Goal: Complete application form: Complete application form

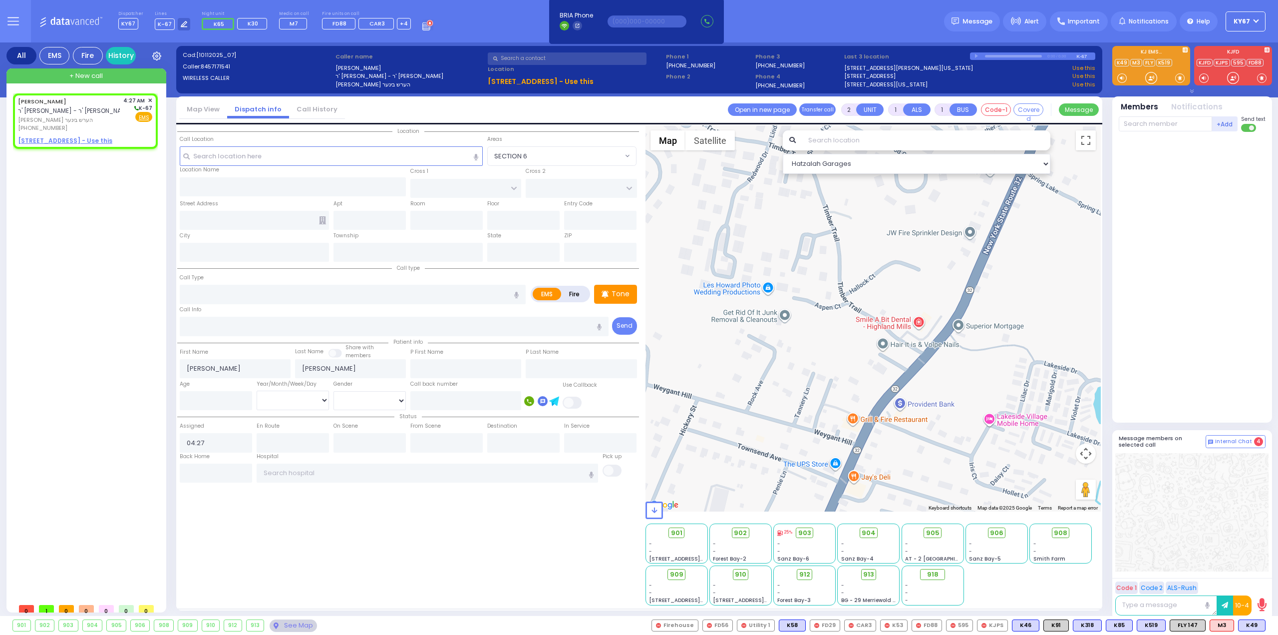
select select
click at [78, 110] on span "ר' [PERSON_NAME] - ר' [PERSON_NAME]" at bounding box center [75, 110] width 114 height 8
select select
radio input "true"
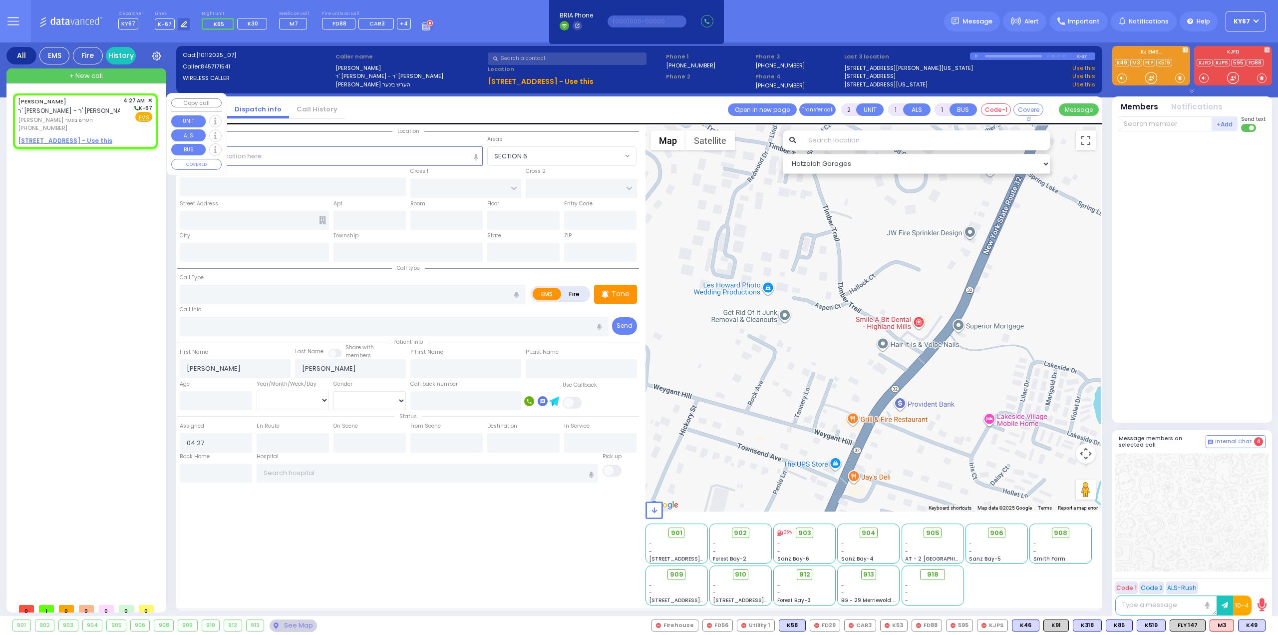
select select
select select "Hatzalah Garages"
click at [309, 158] on input "text" at bounding box center [332, 155] width 304 height 19
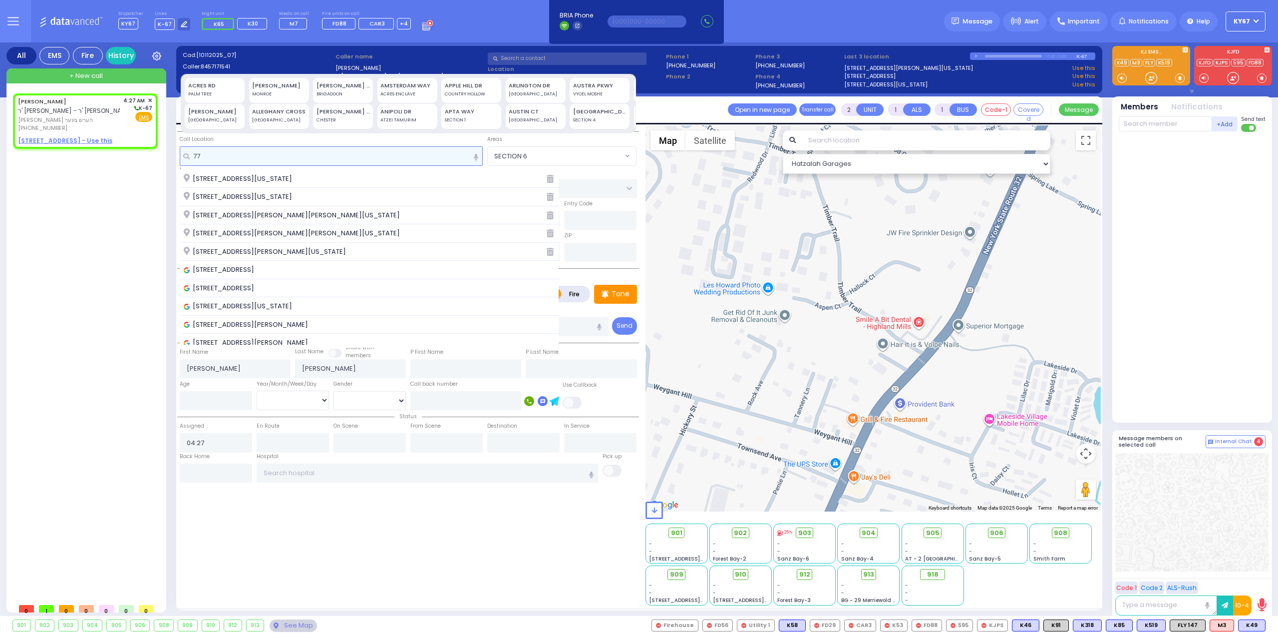
type input "77"
select select
radio input "true"
select select
select select "Hatzalah Garages"
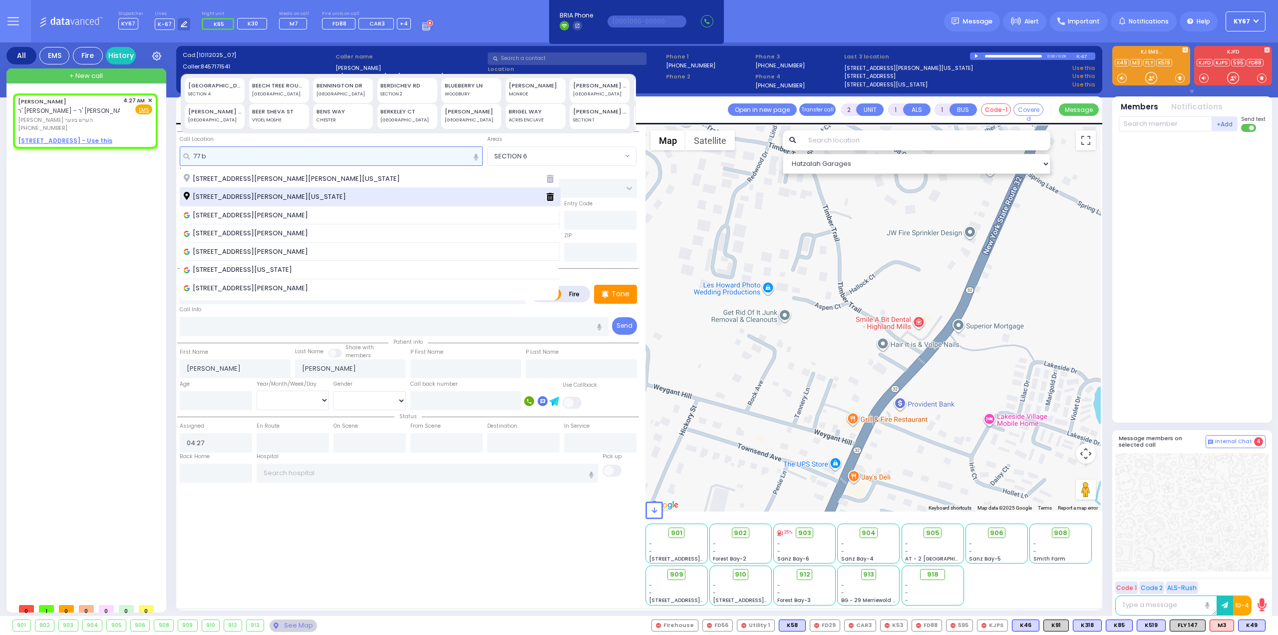
type input "77 b"
click at [260, 194] on span "[STREET_ADDRESS][PERSON_NAME][US_STATE]" at bounding box center [267, 197] width 166 height 10
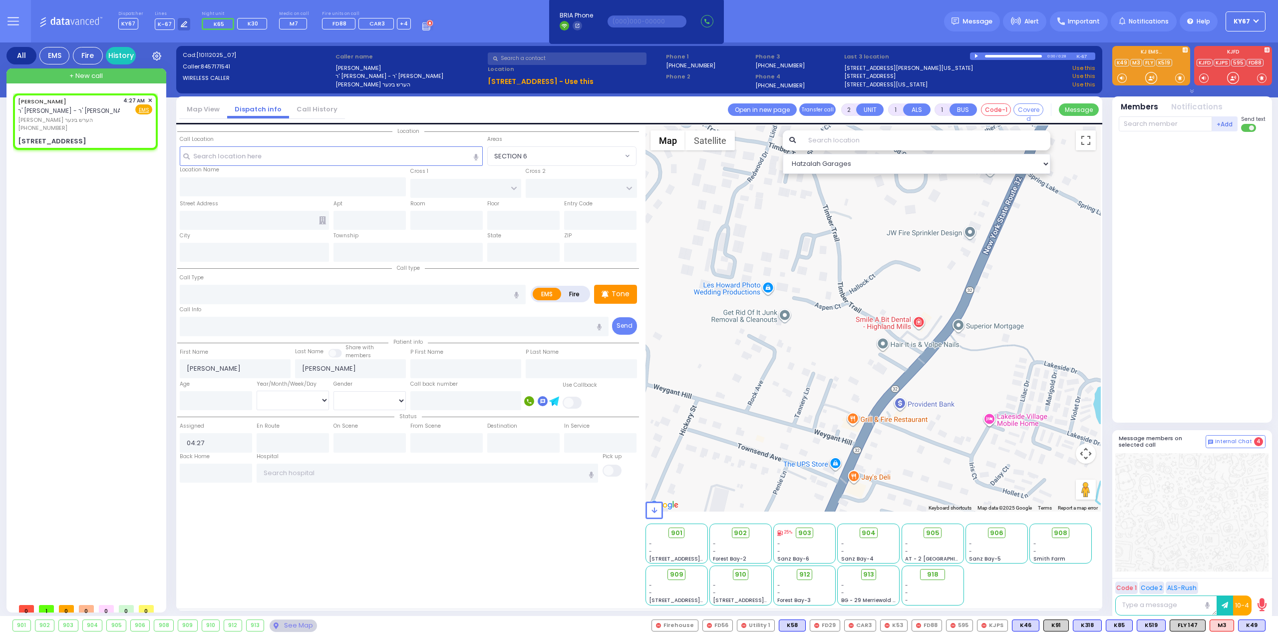
select select
radio input "true"
select select
select select "Hatzalah Garages"
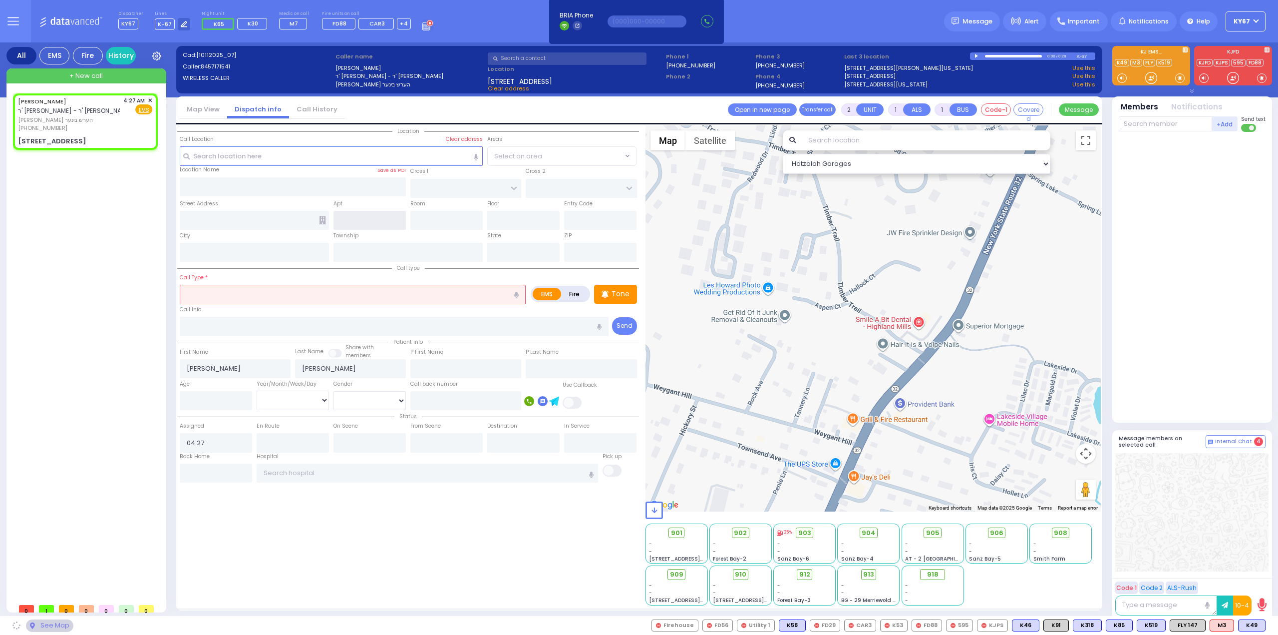
type input "ACRES RD"
type input "DINEV RD"
type input "[STREET_ADDRESS]"
type input "[PERSON_NAME]"
type input "[US_STATE]"
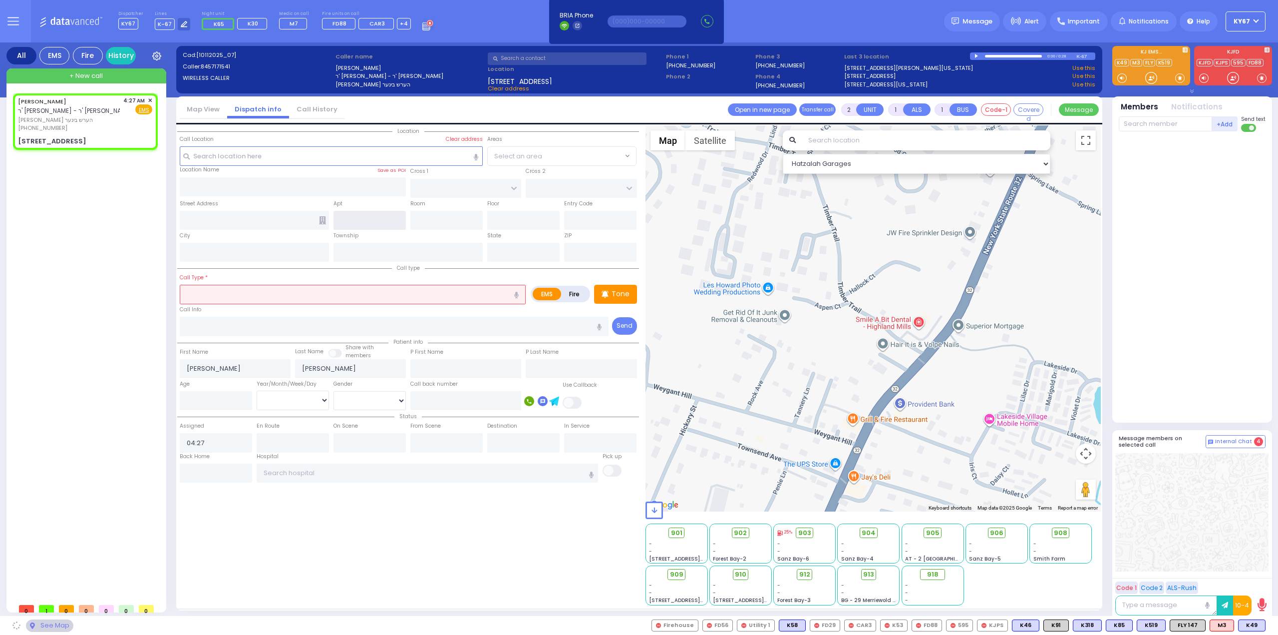
type input "10950"
select select "PALM TREE"
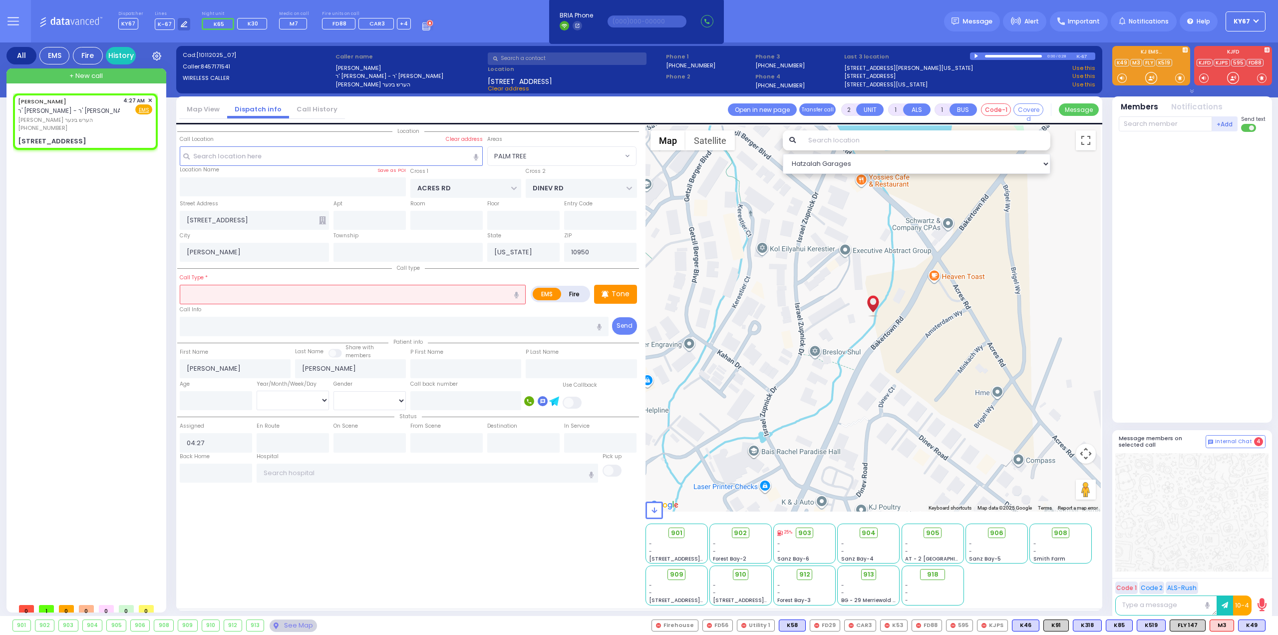
click at [976, 55] on div at bounding box center [977, 56] width 5 height 4
click at [1033, 56] on div at bounding box center [1013, 56] width 57 height 2
click at [1031, 55] on div at bounding box center [1013, 55] width 54 height 1
click at [368, 219] on input "text" at bounding box center [370, 220] width 72 height 19
type input "201"
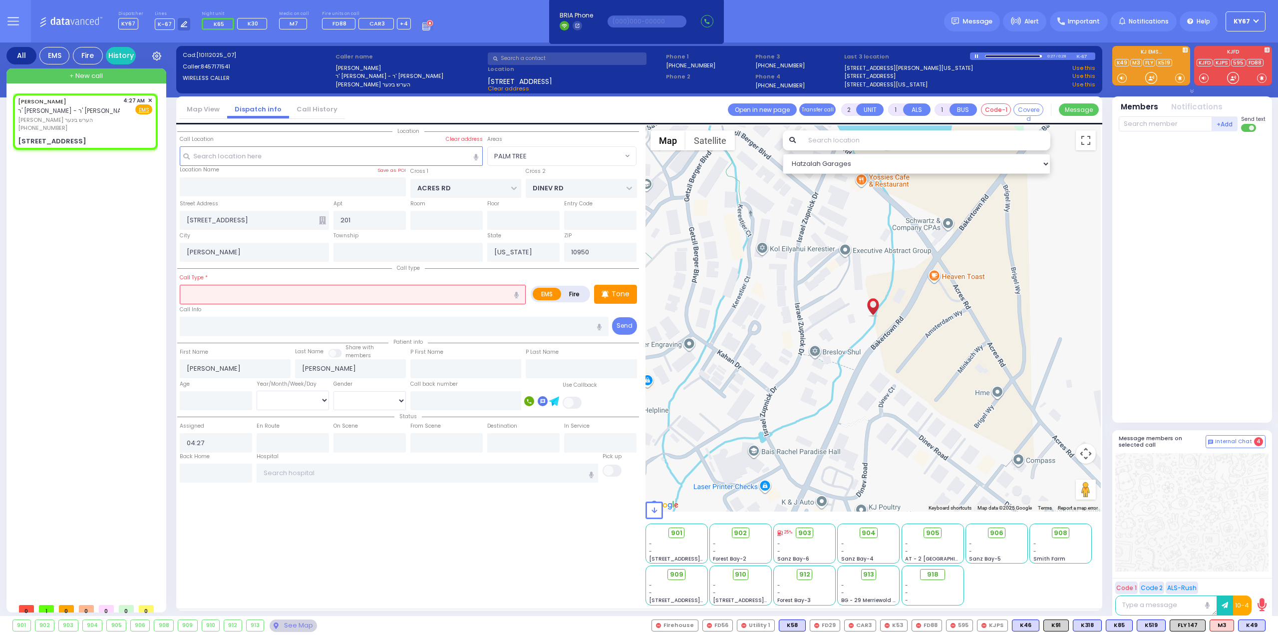
click at [1023, 56] on div at bounding box center [1013, 55] width 55 height 1
select select
radio input "true"
select select
select select "Hatzalah Garages"
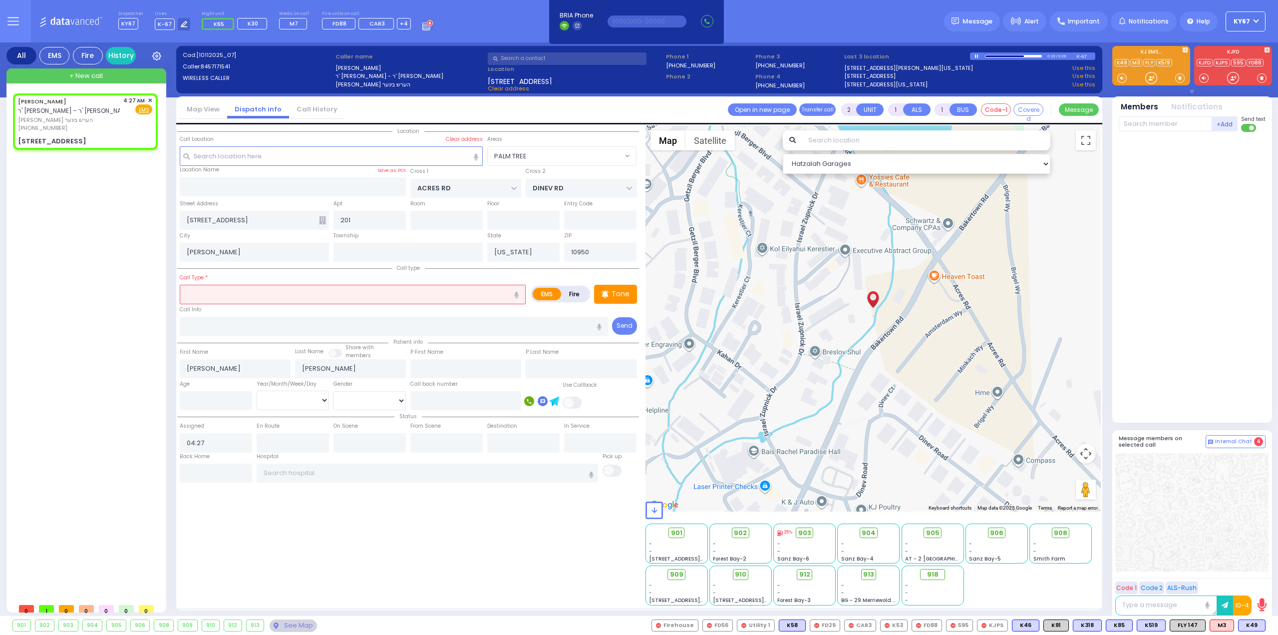
select select "PALM TREE"
click at [274, 295] on input "text" at bounding box center [353, 294] width 346 height 19
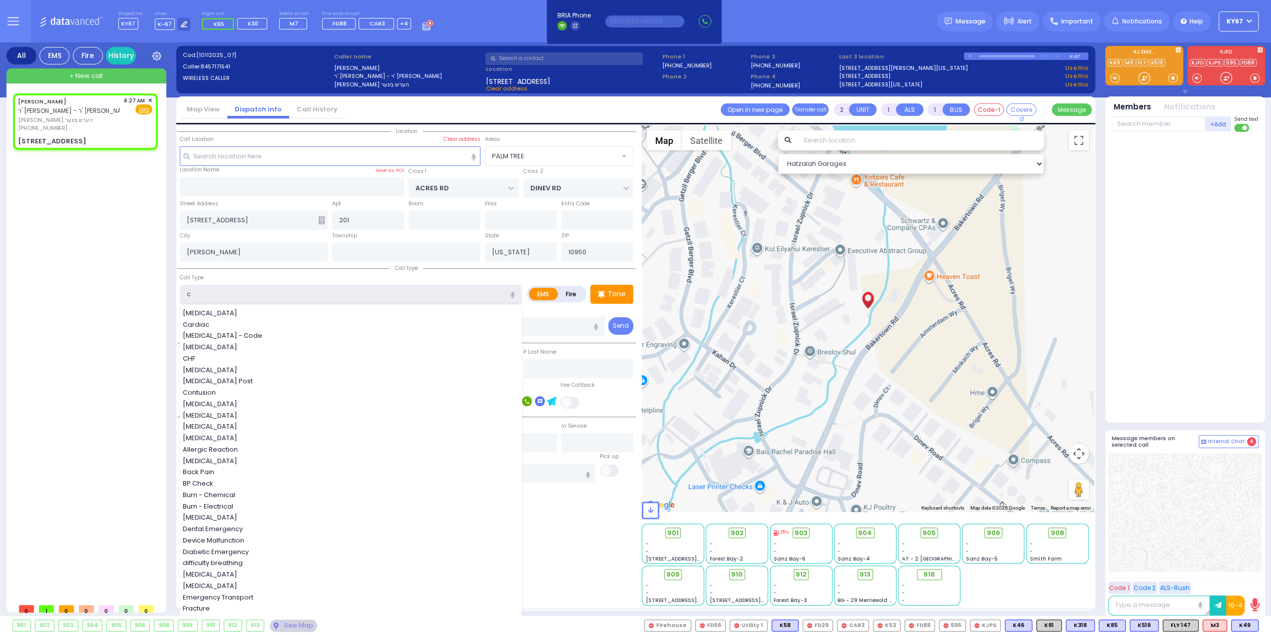
type input "co"
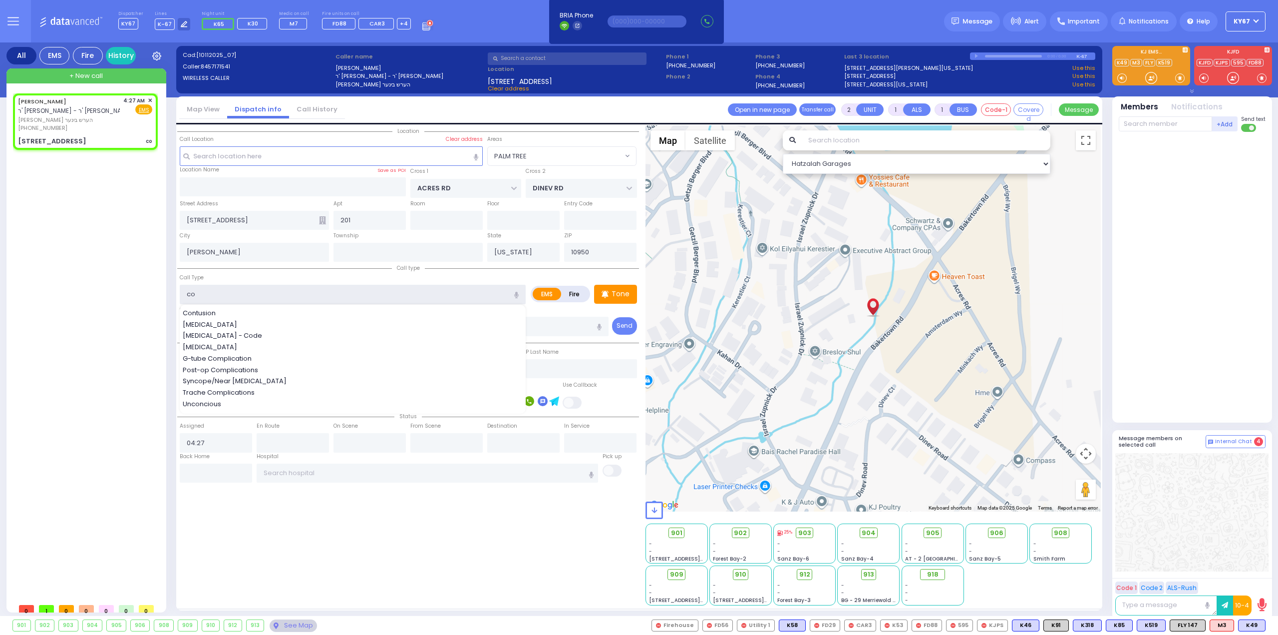
select select
radio input "true"
select select
select select "Hatzalah Garages"
select select "PALM TREE"
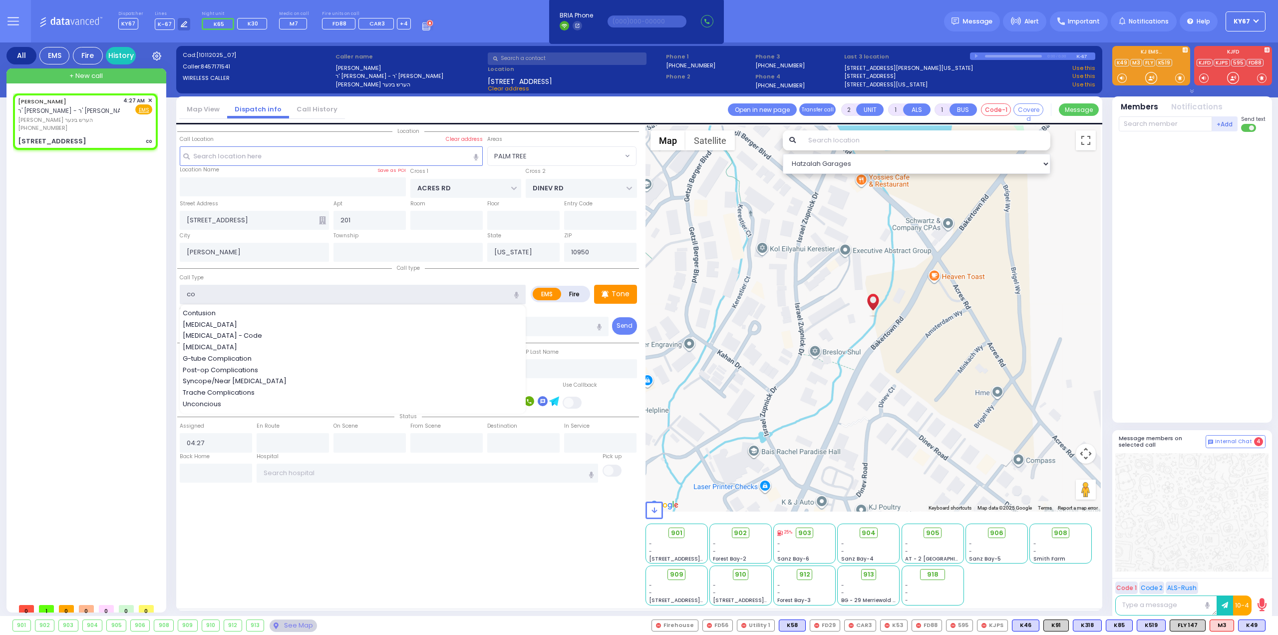
type input "co"
click at [376, 627] on div "901 902 903 904 905 906 K49 M3" at bounding box center [639, 625] width 1278 height 12
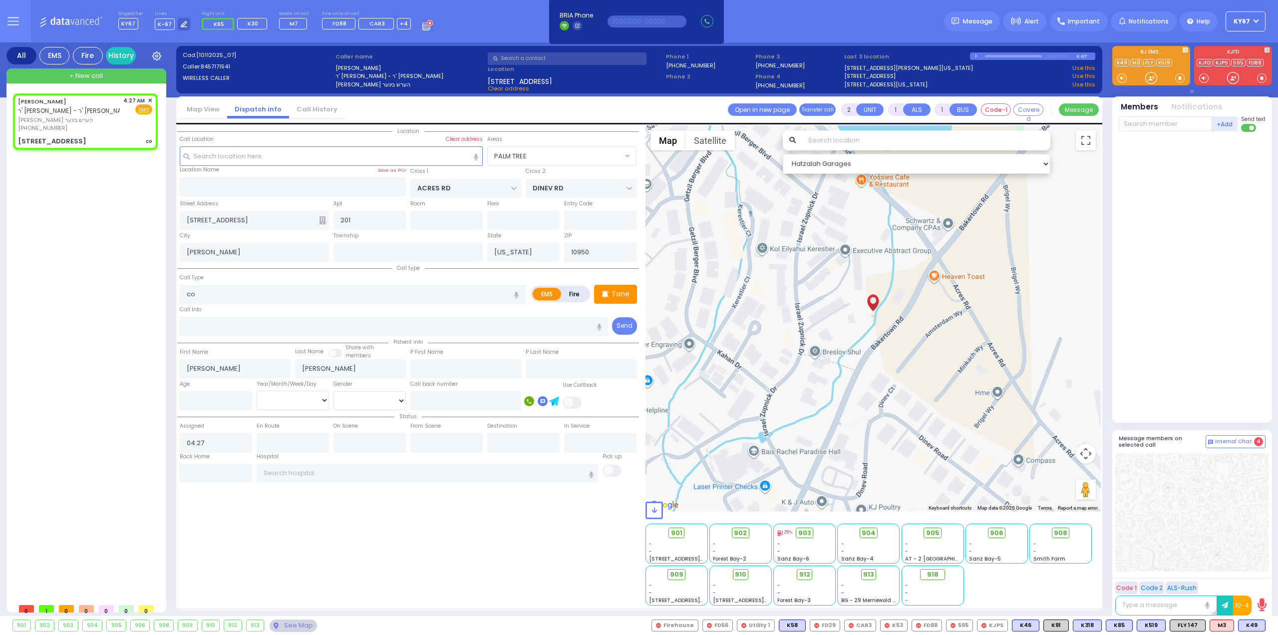
select select
radio input "true"
select select
select select "Hatzalah Garages"
select select "PALM TREE"
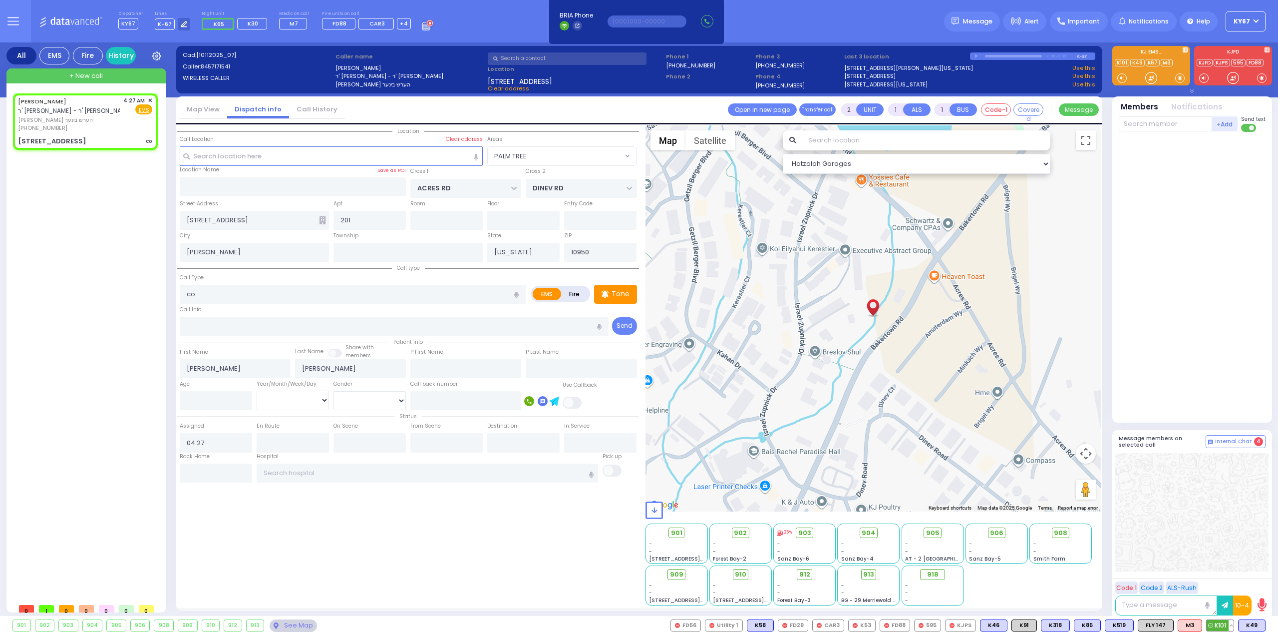
click at [1217, 623] on span "K101" at bounding box center [1220, 625] width 27 height 11
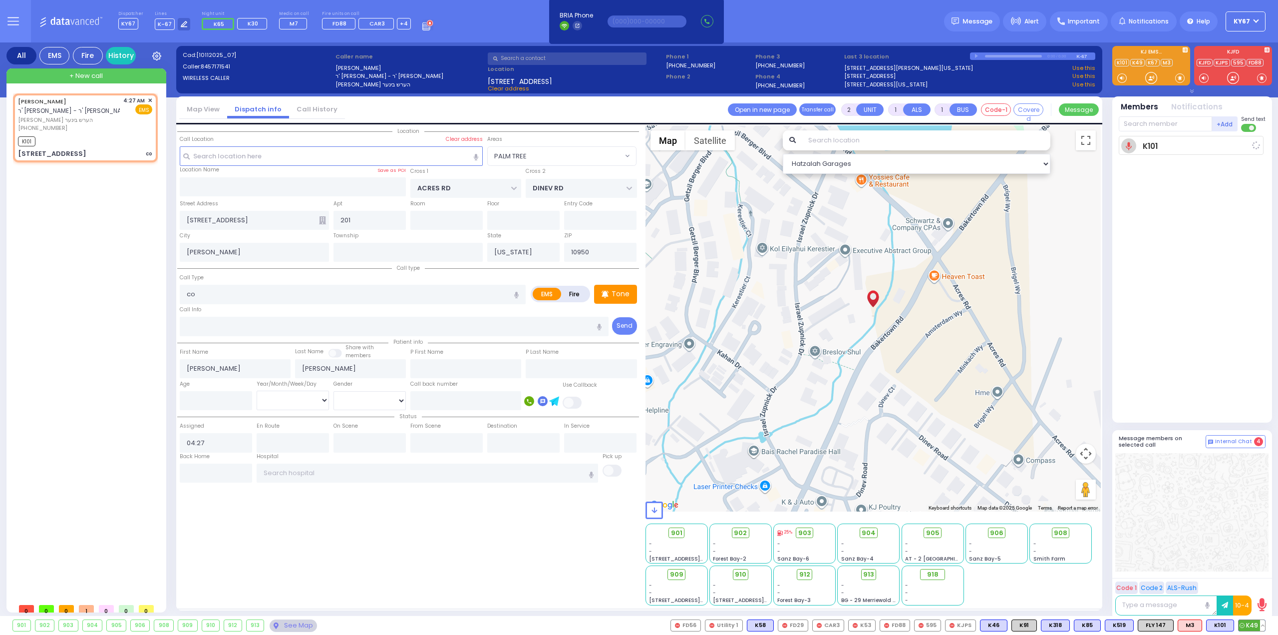
select select
radio input "true"
select select
type input "04:28"
select select "Hatzalah Garages"
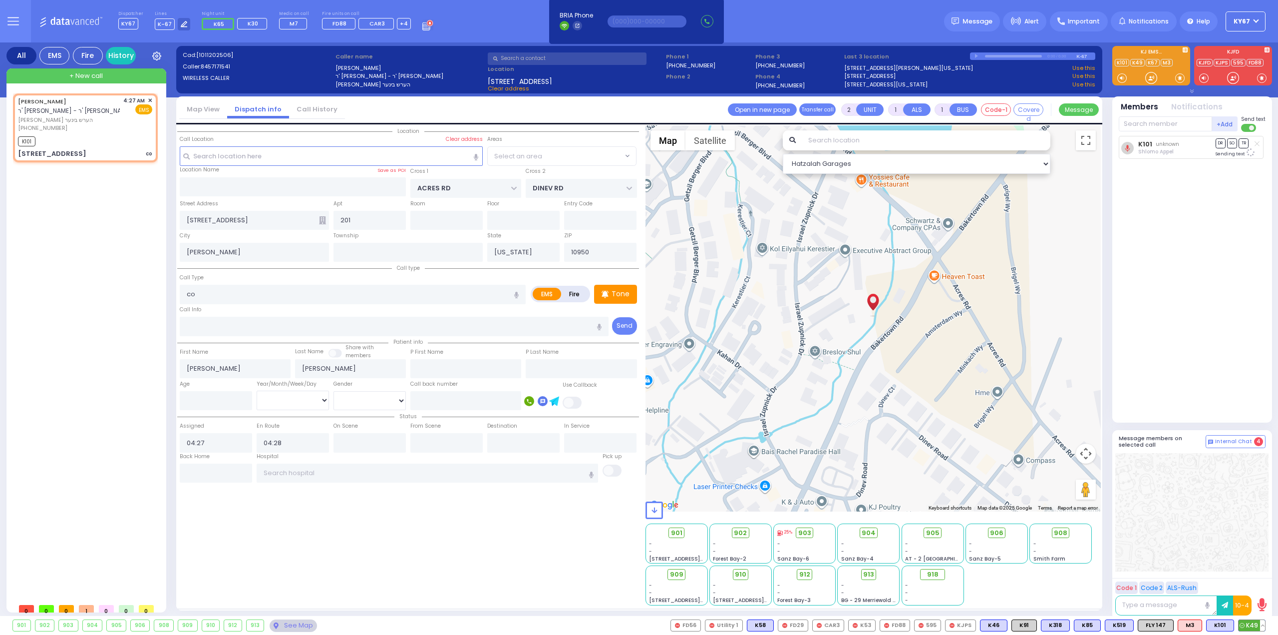
click at [1251, 621] on span "K49" at bounding box center [1252, 625] width 26 height 11
select select "PALM TREE"
select select
radio input "true"
select select
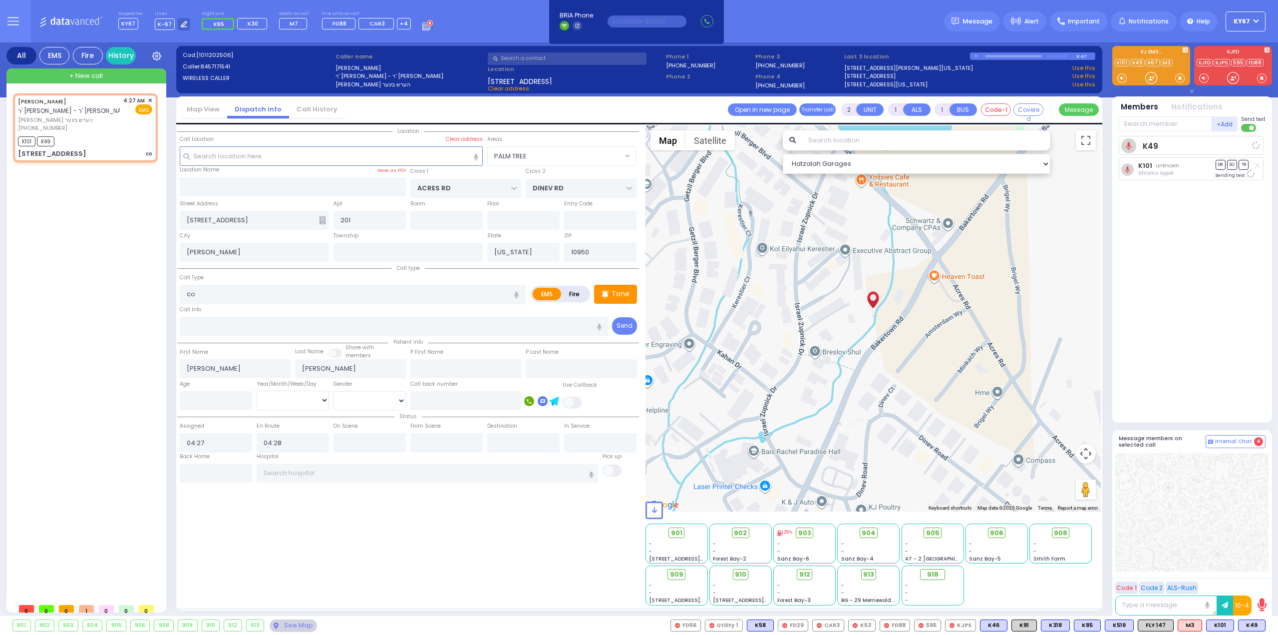
select select "Hatzalah Garages"
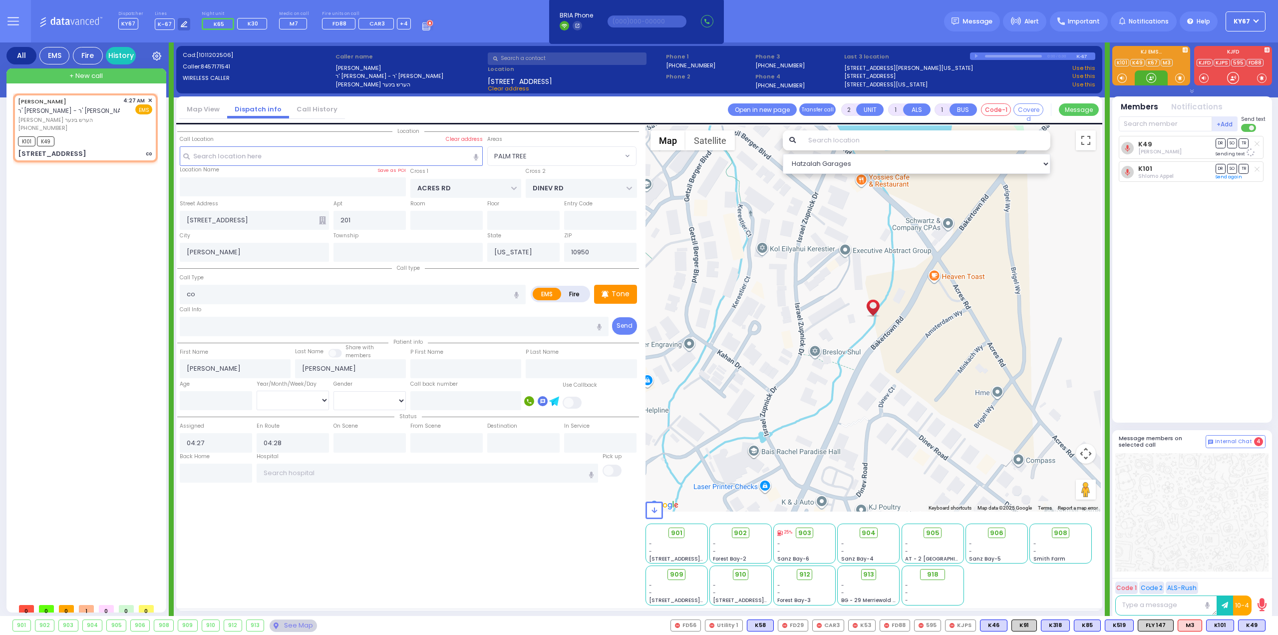
select select "PALM TREE"
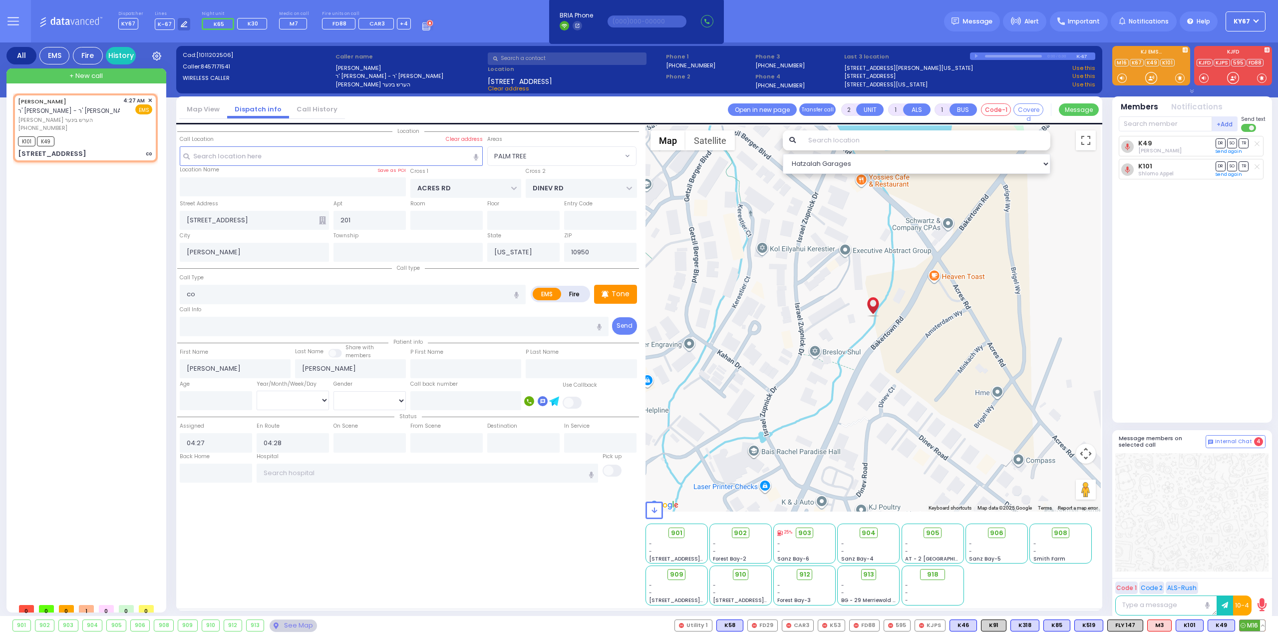
click at [1253, 621] on span "M16" at bounding box center [1252, 625] width 25 height 11
select select
radio input "true"
select select
select select "Hatzalah Garages"
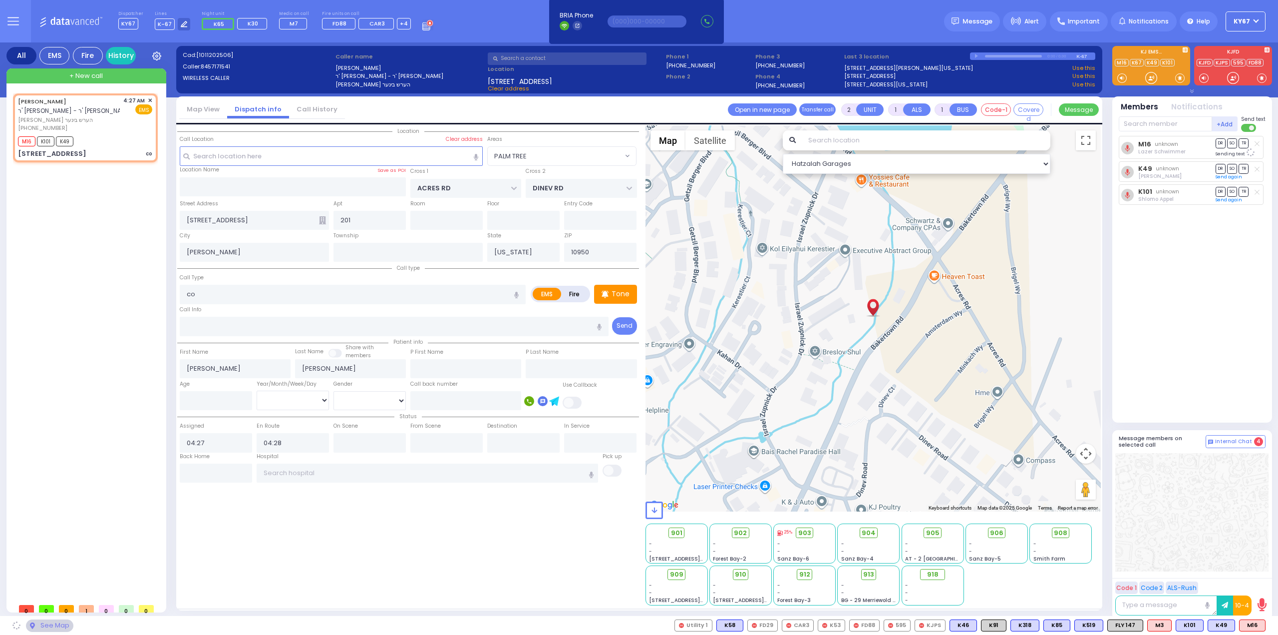
select select "PALM TREE"
click at [1251, 622] on span "K91" at bounding box center [1253, 625] width 24 height 11
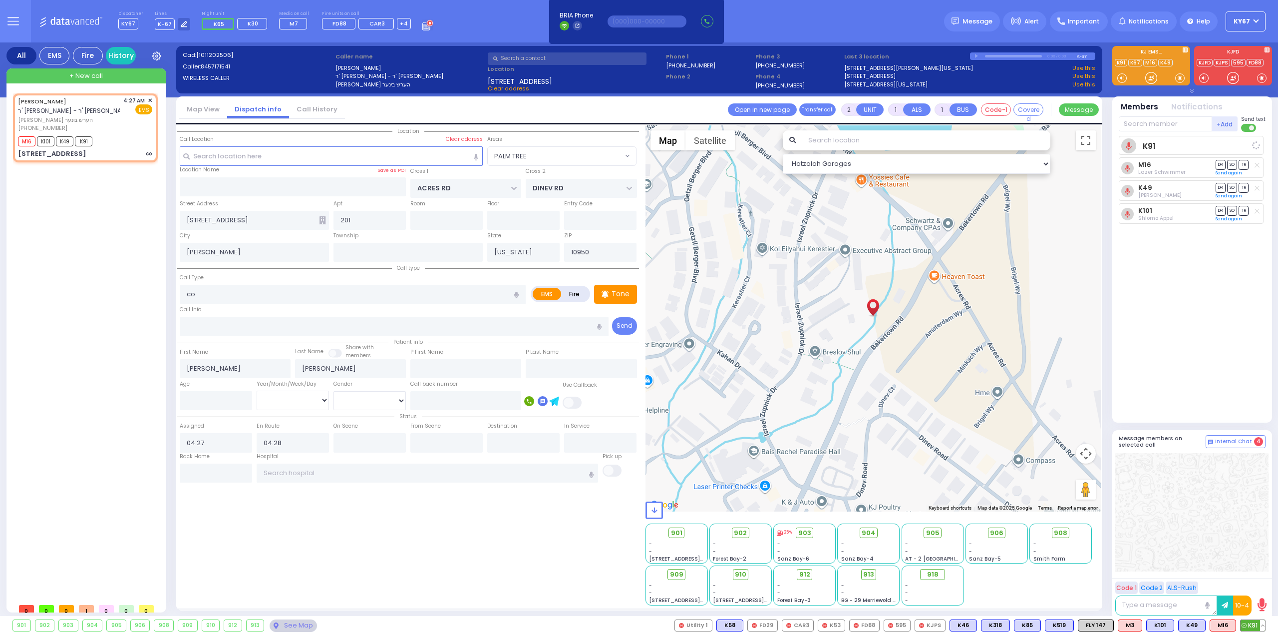
select select
radio input "true"
select select
select select "Hatzalah Garages"
select select "PALM TREE"
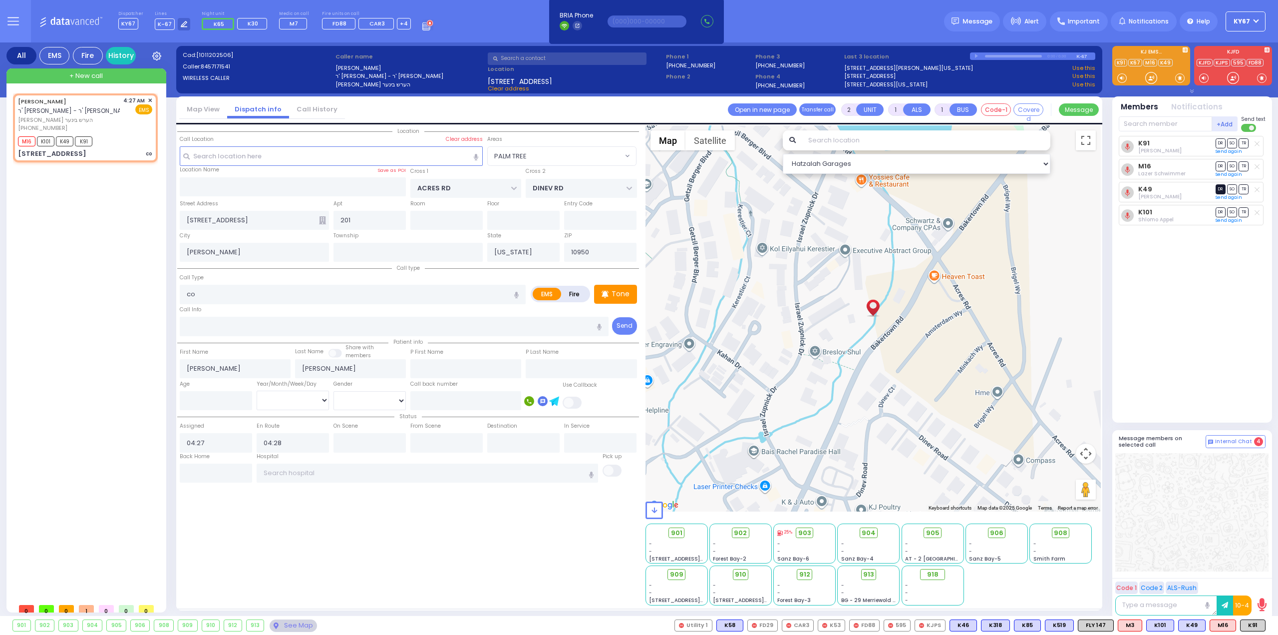
click at [1222, 190] on span "DR" at bounding box center [1221, 188] width 10 height 9
select select
radio input "true"
select select
select select "Hatzalah Garages"
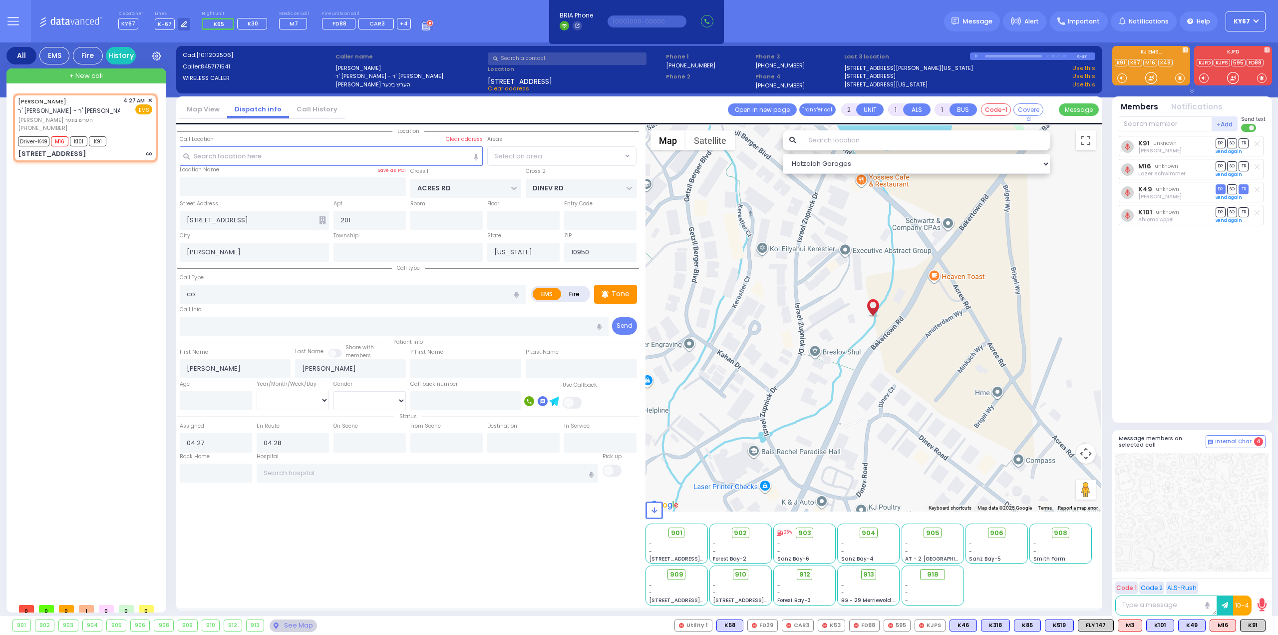
select select "PALM TREE"
drag, startPoint x: 196, startPoint y: 294, endPoint x: 146, endPoint y: 289, distance: 50.2
click at [146, 289] on div "All EMS Fire History Settings" at bounding box center [639, 330] width 1266 height 577
type input "ob"
click at [352, 497] on div "Location" at bounding box center [408, 365] width 462 height 480
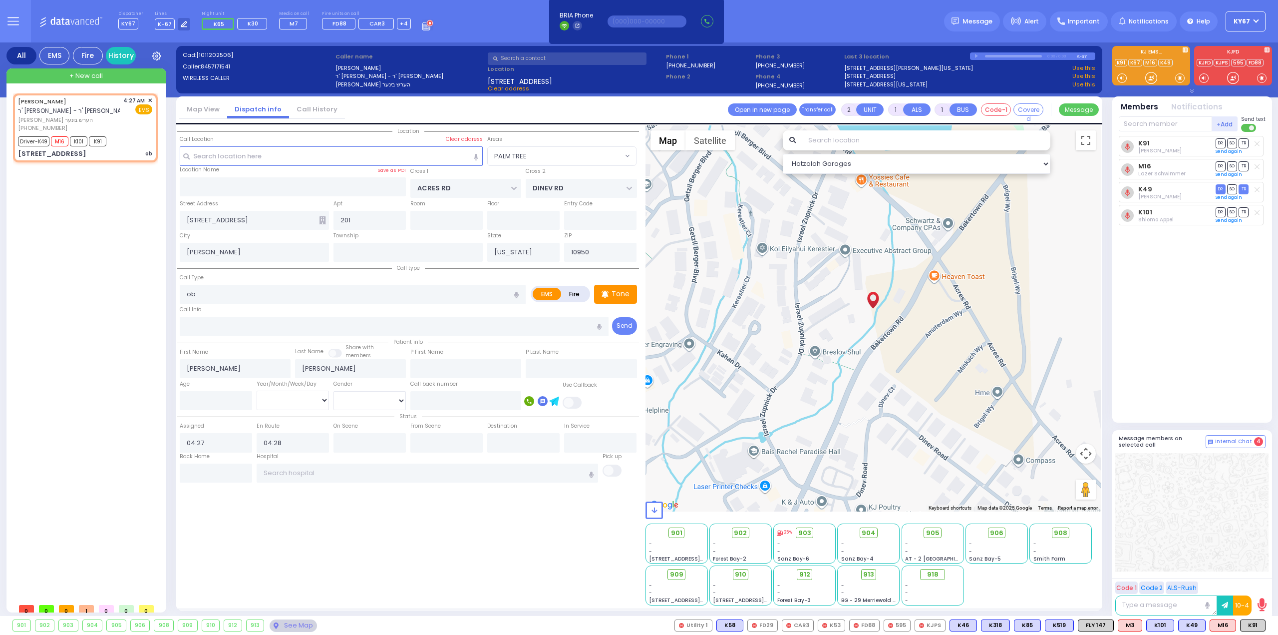
select select
radio input "true"
select select
select select "Hatzalah Garages"
select select "PALM TREE"
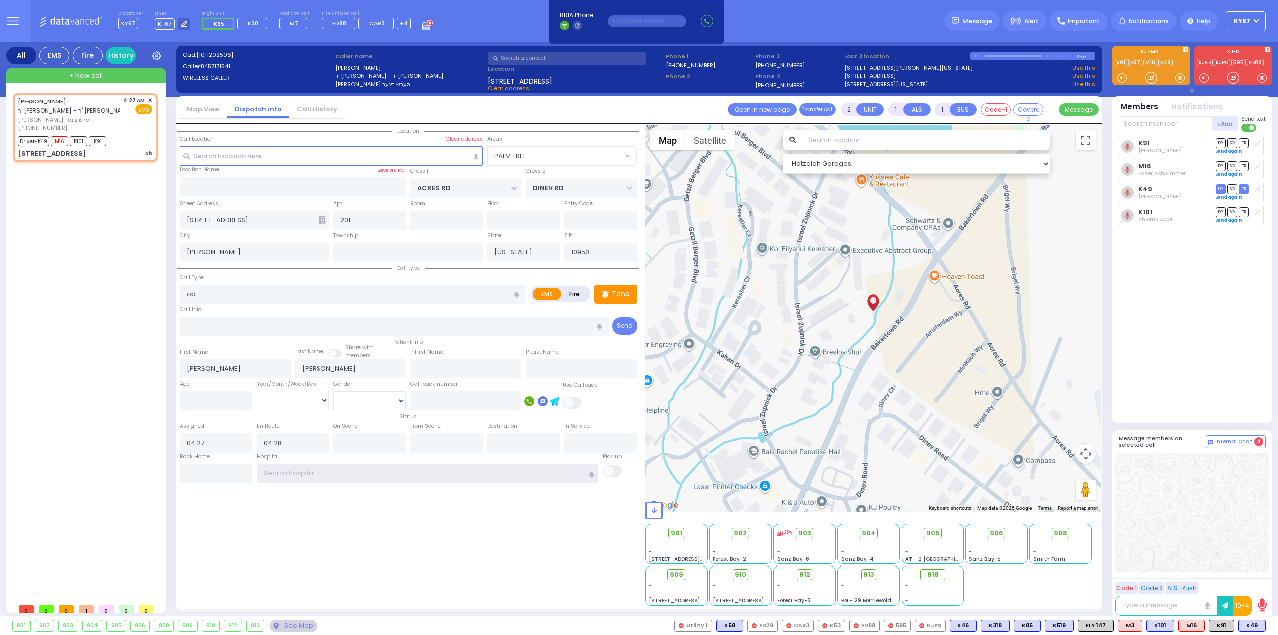
click at [301, 470] on input "text" at bounding box center [428, 472] width 342 height 19
type input "lij"
click at [310, 442] on span "[PERSON_NAME], [GEOGRAPHIC_DATA]" at bounding box center [372, 446] width 212 height 10
select select
radio input "true"
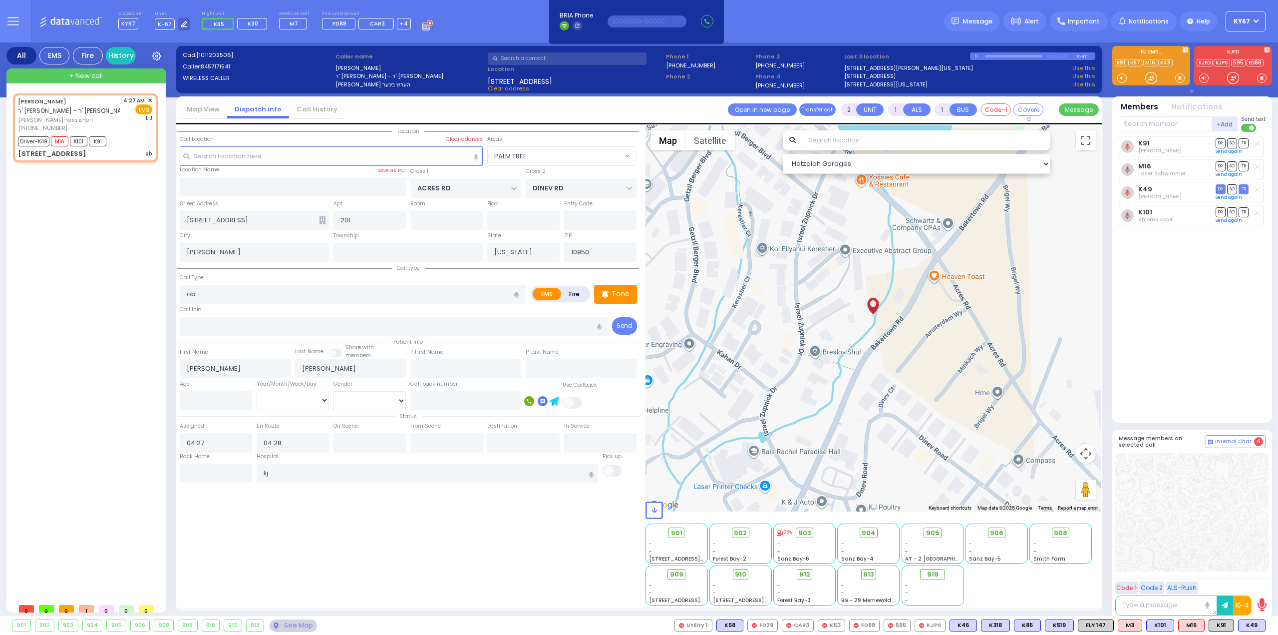
select select
type input "[PERSON_NAME]"
select select "Hatzalah Garages"
select select "PALM TREE"
click at [1247, 212] on span "TR" at bounding box center [1244, 211] width 10 height 9
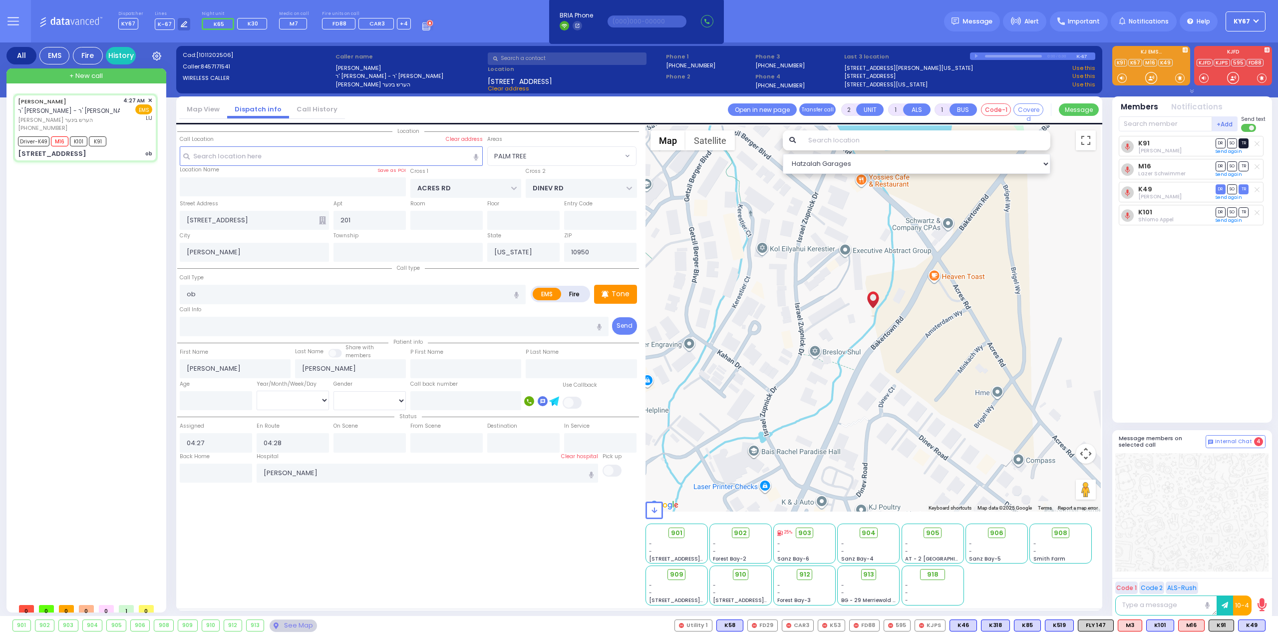
select select
radio input "true"
select select
type input "04:51"
select select "Hatzalah Garages"
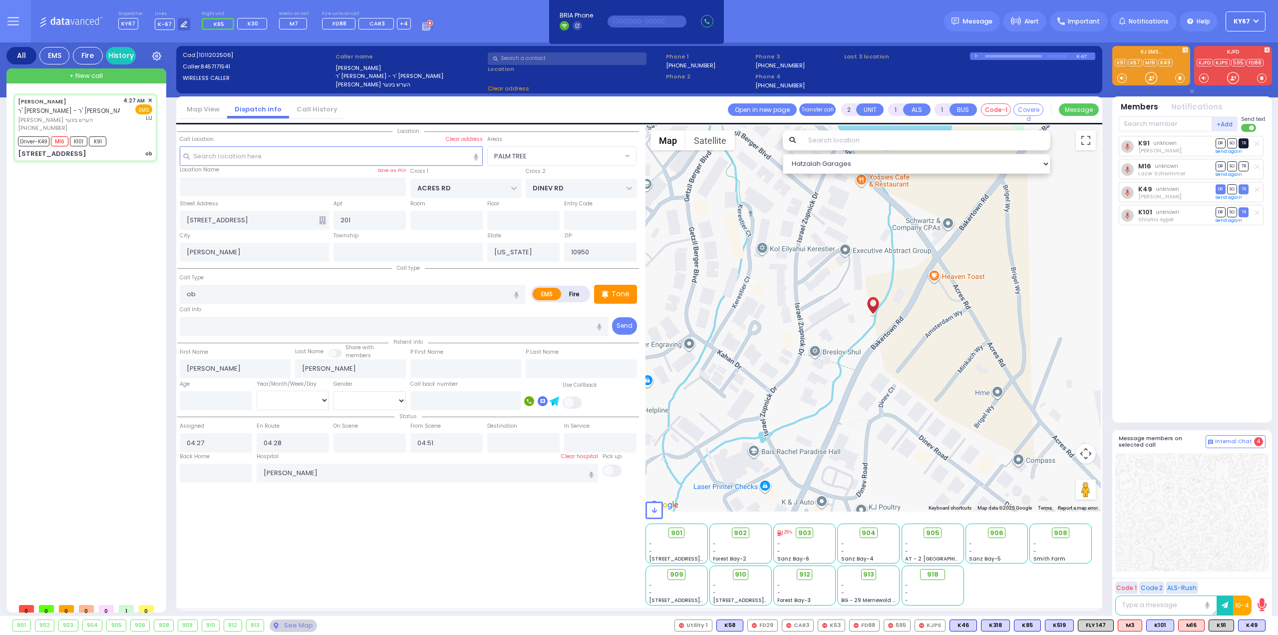
select select "PALM TREE"
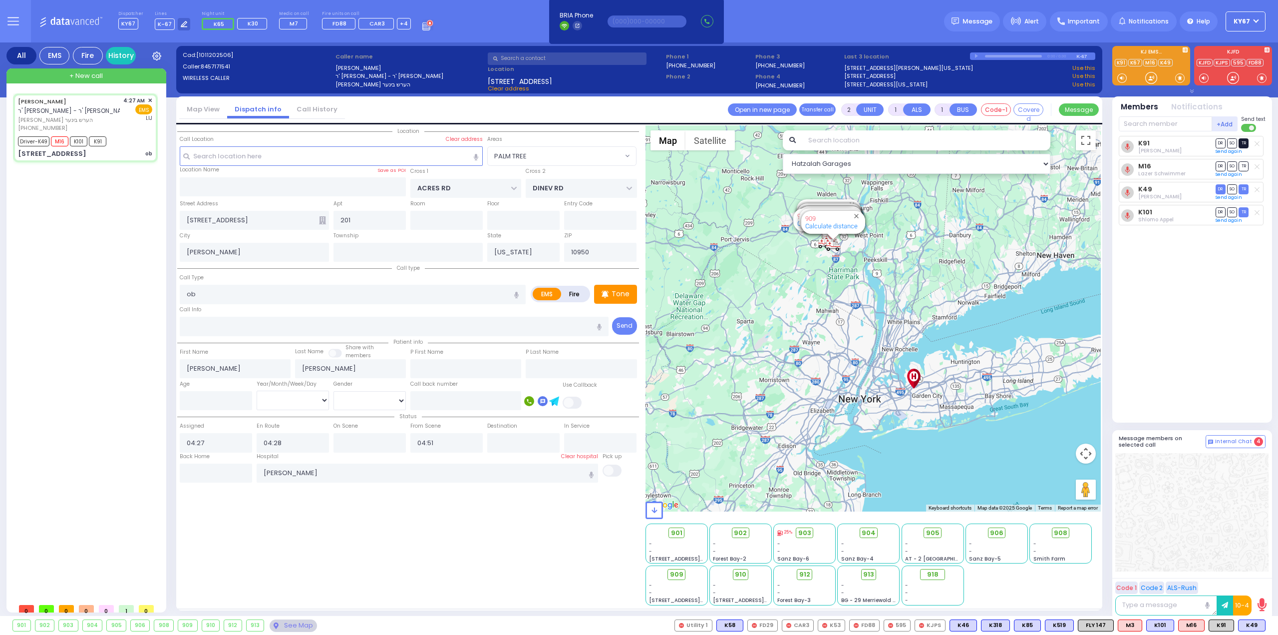
click at [1244, 141] on span "TR" at bounding box center [1244, 142] width 10 height 9
click at [1232, 167] on span "SO" at bounding box center [1232, 165] width 10 height 9
select select
radio input "true"
select select
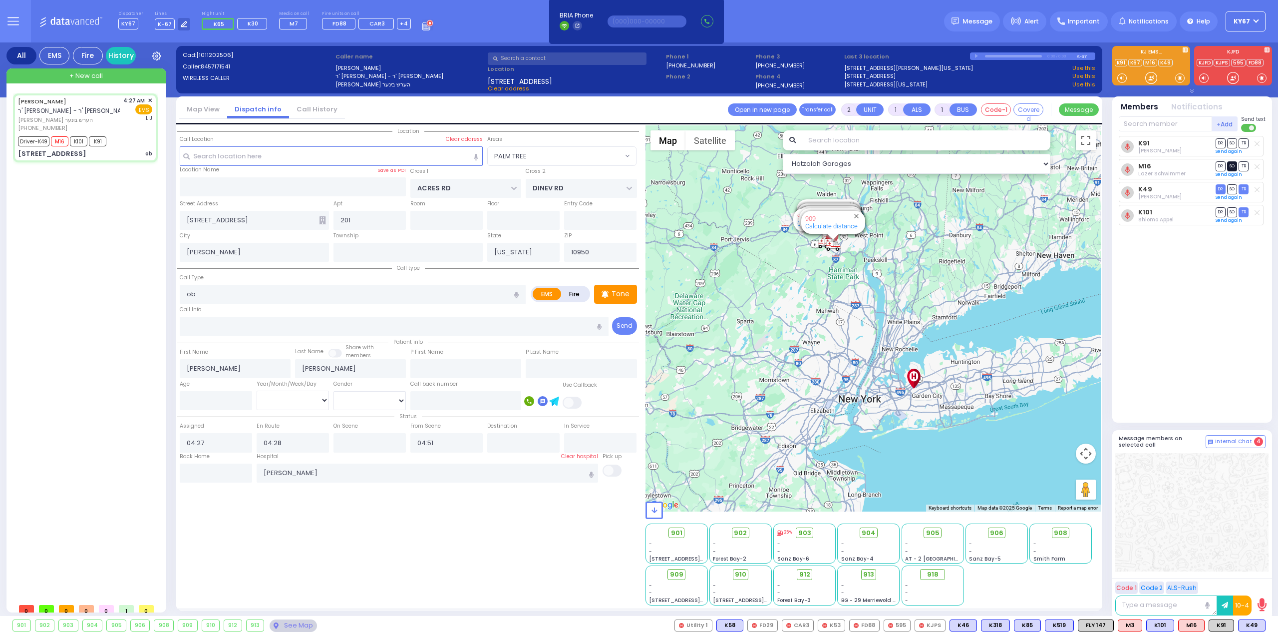
select select "Hatzalah Garages"
select select "PALM TREE"
select select
radio input "true"
select select
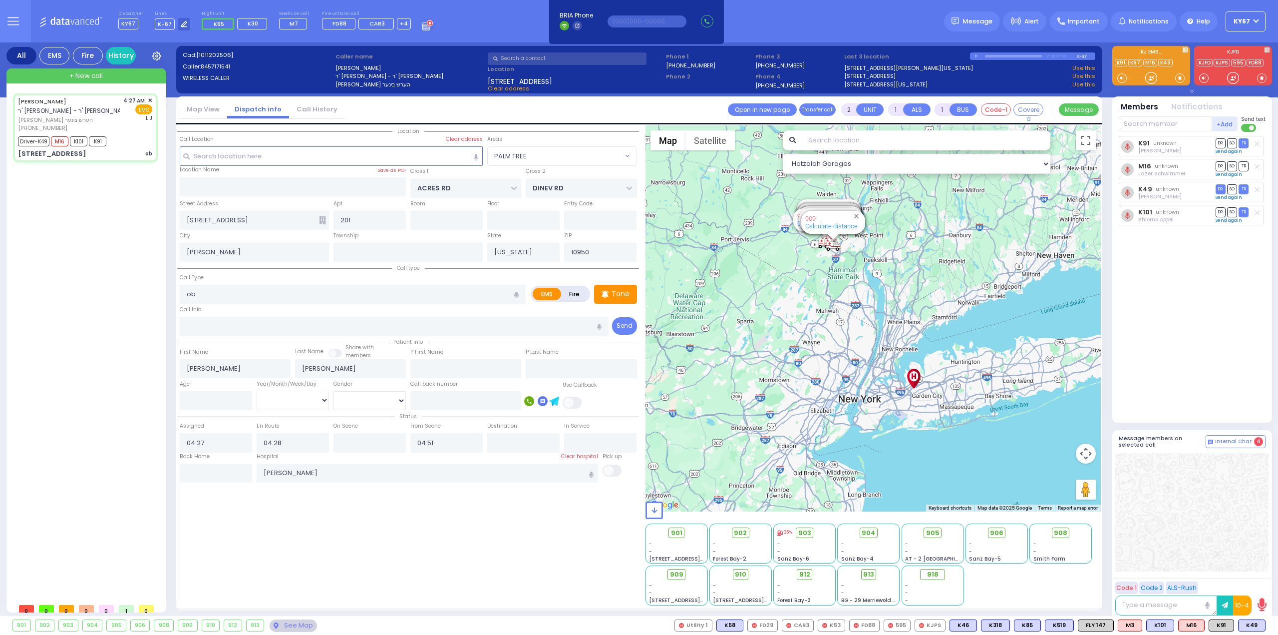
select select "Hatzalah Garages"
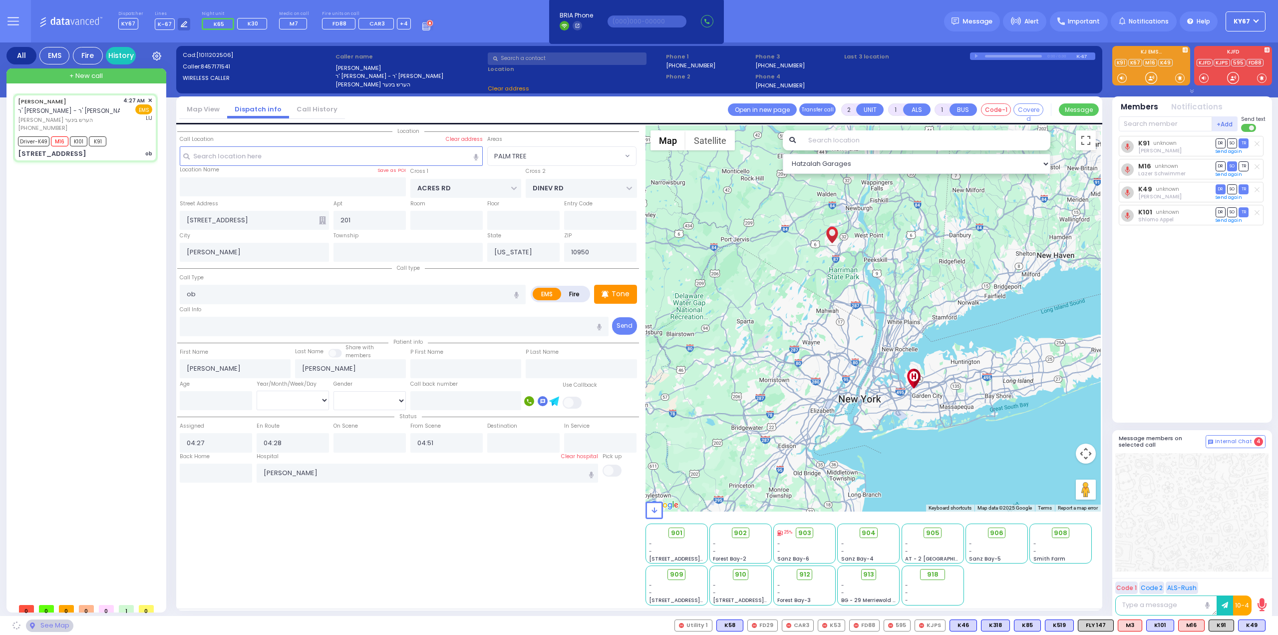
select select "PALM TREE"
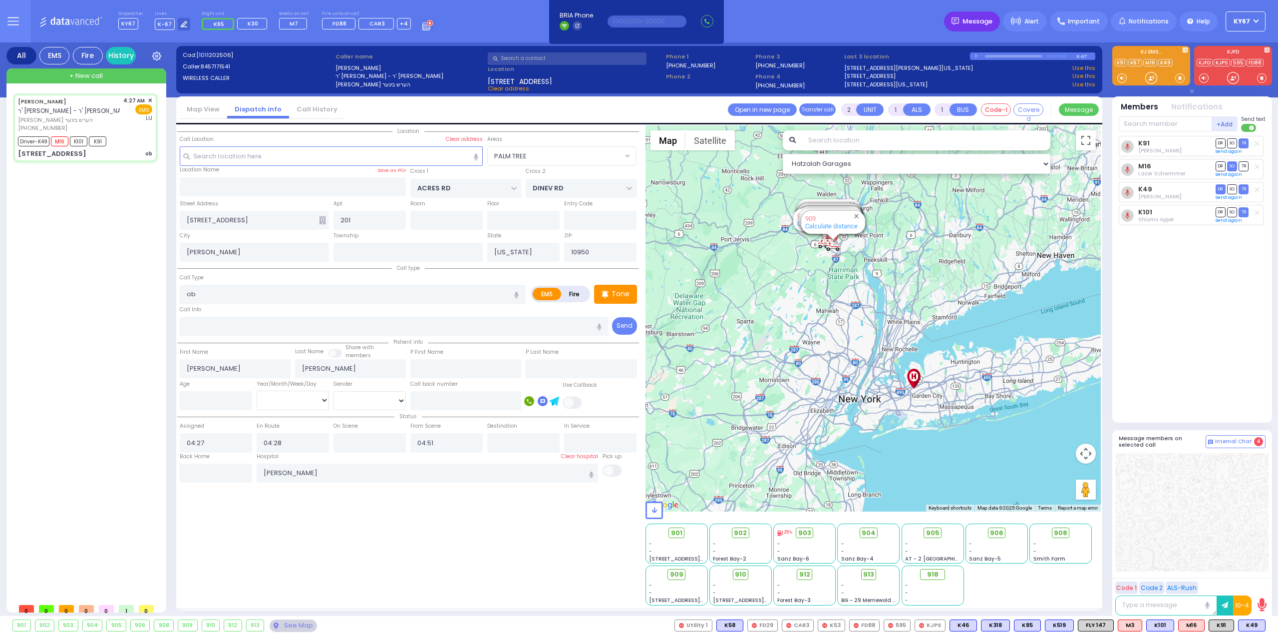
click at [988, 21] on span "Message" at bounding box center [978, 21] width 30 height 10
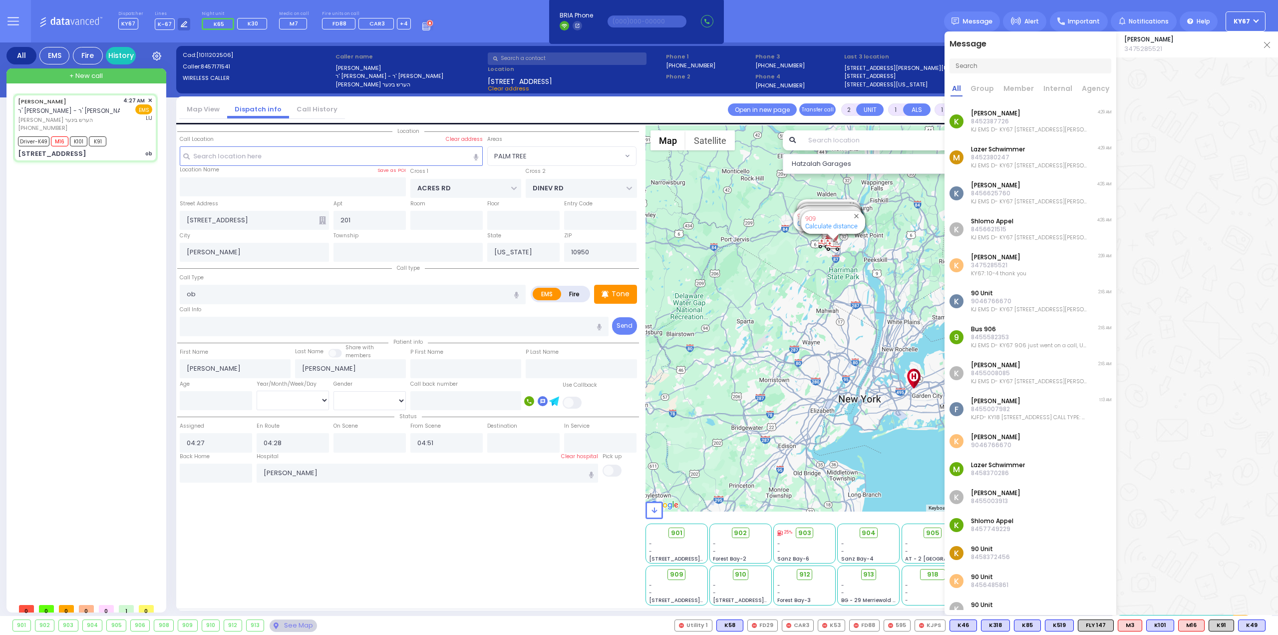
click at [133, 528] on div "[PERSON_NAME] ר' [PERSON_NAME] - ר' [PERSON_NAME] [PERSON_NAME] [PHONE_NUMBER] …" at bounding box center [87, 345] width 149 height 505
click at [1269, 43] on img at bounding box center [1267, 45] width 6 height 6
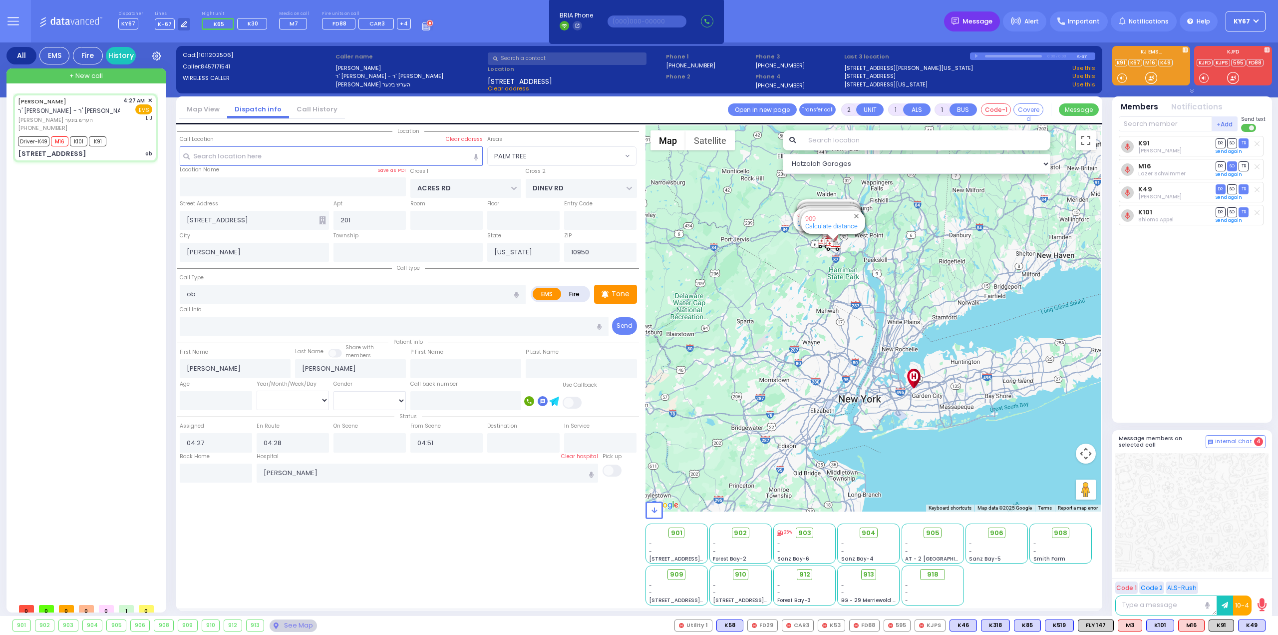
click at [976, 21] on span "Message" at bounding box center [978, 21] width 30 height 10
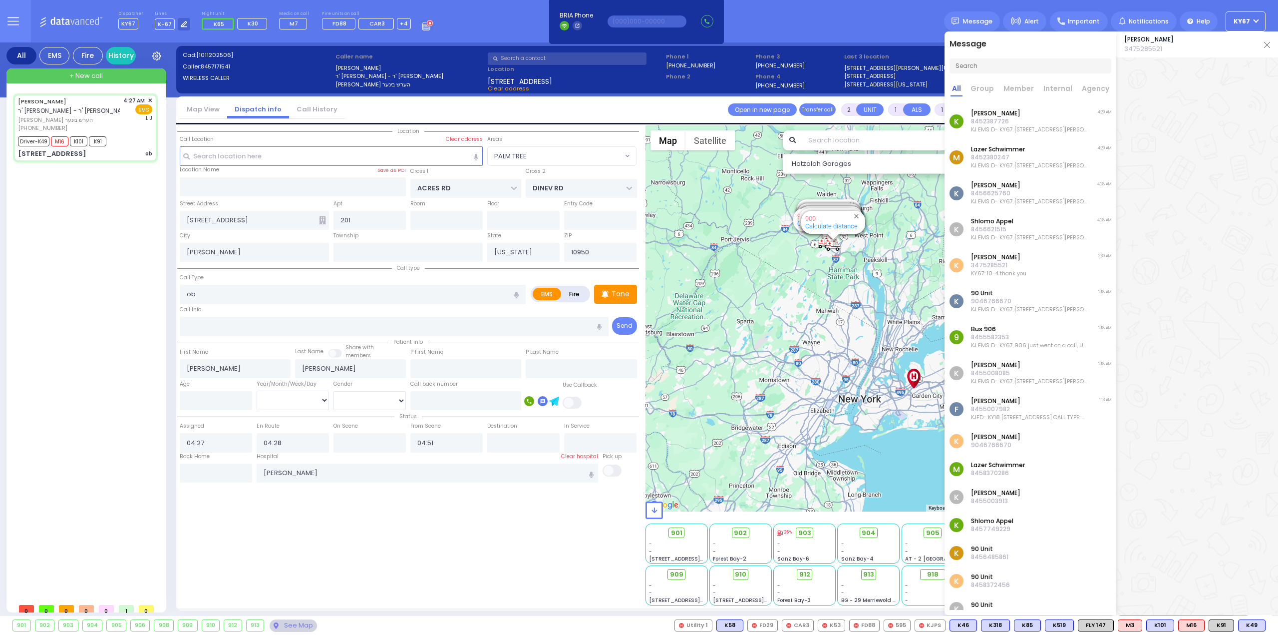
click at [1024, 192] on p "8456625760" at bounding box center [1029, 193] width 116 height 8
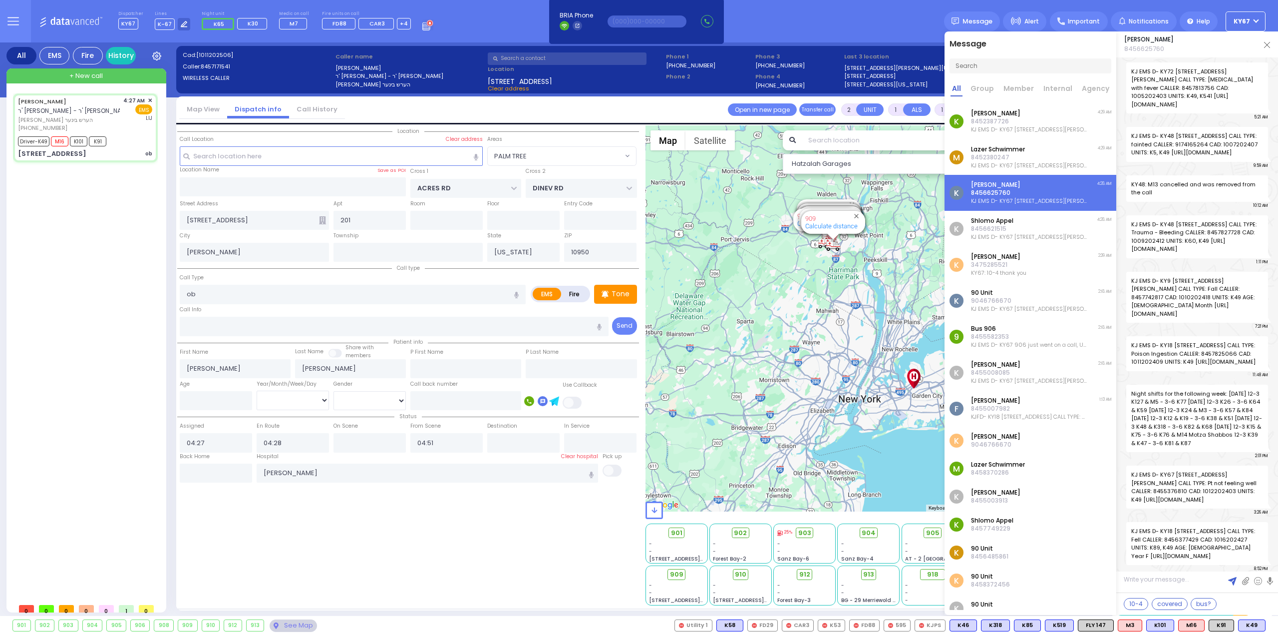
scroll to position [31331, 0]
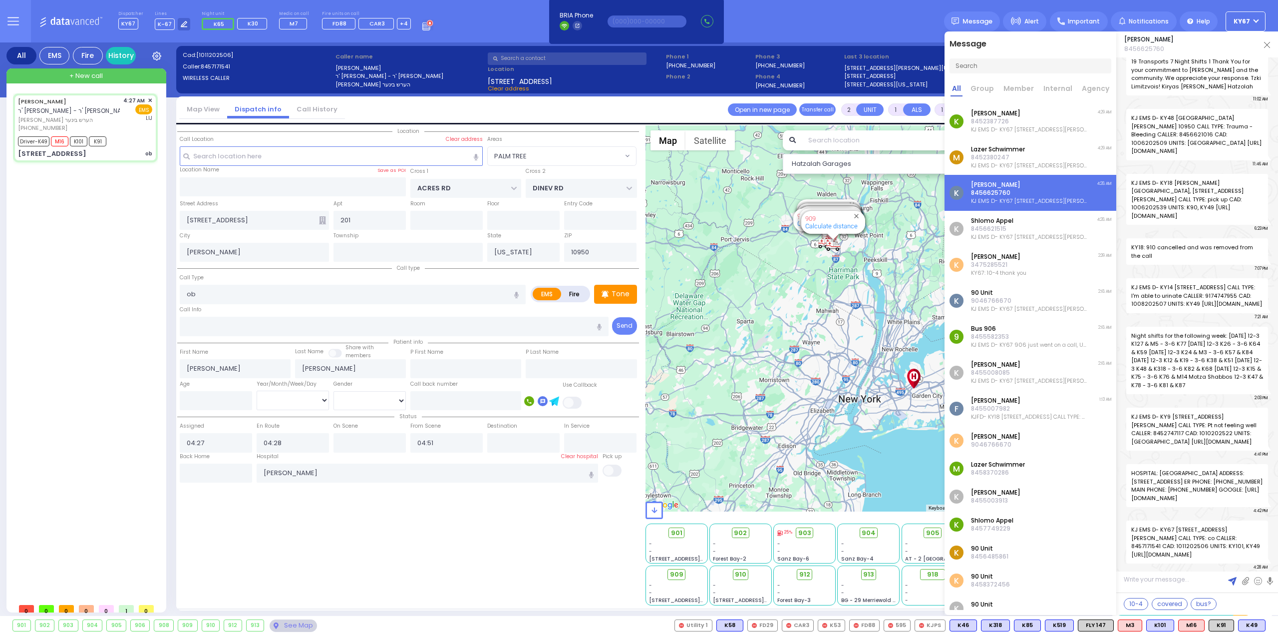
click at [1173, 583] on textarea at bounding box center [1198, 583] width 162 height 18
paste textarea "[URL][DOMAIN_NAME]"
type textarea "[URL][DOMAIN_NAME]"
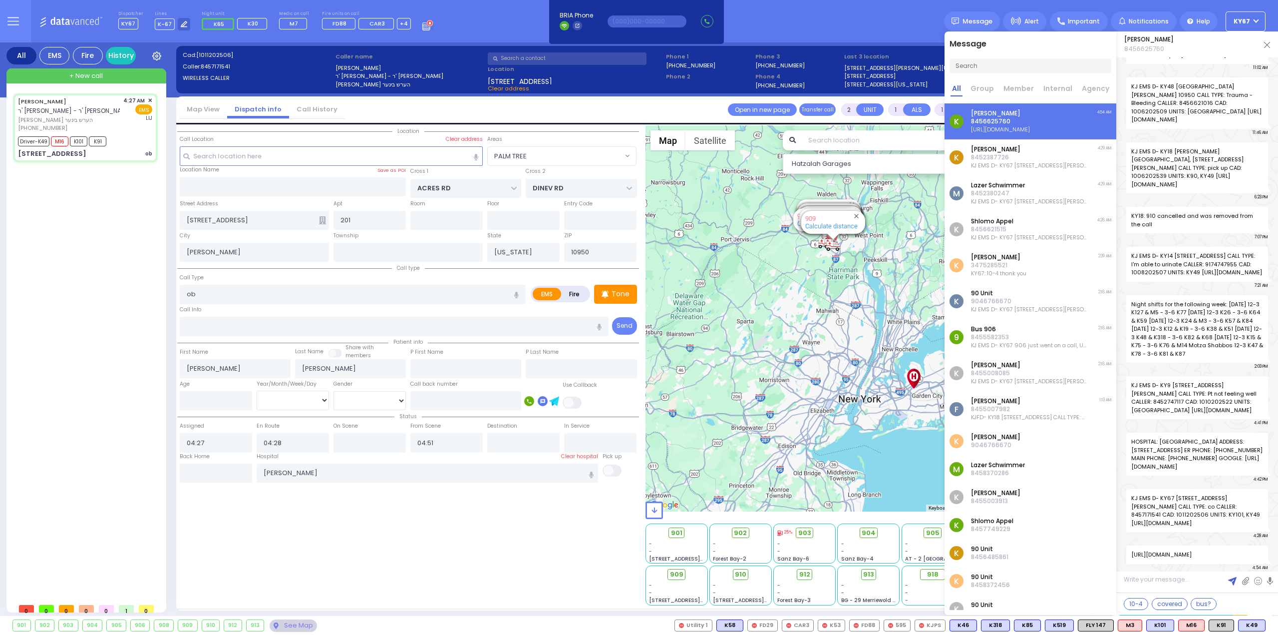
click at [1180, 556] on span "[URL][DOMAIN_NAME]" at bounding box center [1198, 554] width 142 height 18
copy p "[URL][DOMAIN_NAME]"
click at [331, 471] on input "[PERSON_NAME]" at bounding box center [428, 472] width 342 height 19
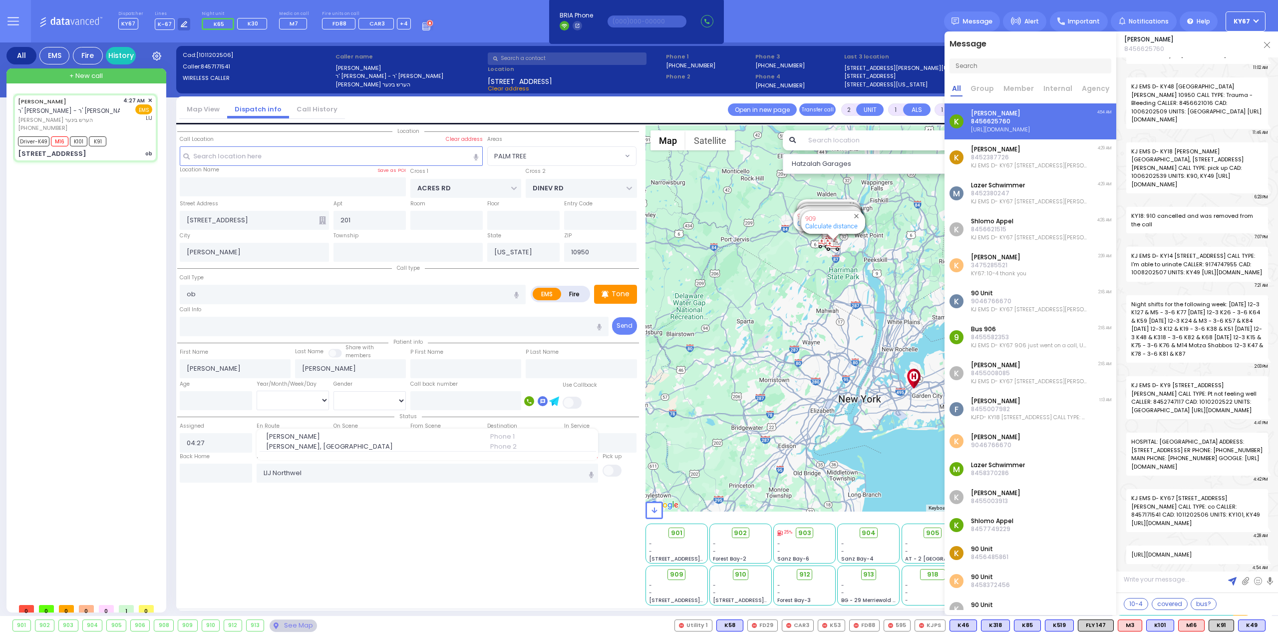
click at [120, 333] on div "[PERSON_NAME] ר' [PERSON_NAME] - ר' [PERSON_NAME] [PERSON_NAME] [PHONE_NUMBER] …" at bounding box center [87, 345] width 149 height 505
click at [331, 469] on input "[PERSON_NAME]" at bounding box center [428, 472] width 342 height 19
type input "LIJ Northwel"
click at [336, 445] on span "[PERSON_NAME], [GEOGRAPHIC_DATA]" at bounding box center [372, 446] width 212 height 10
select select
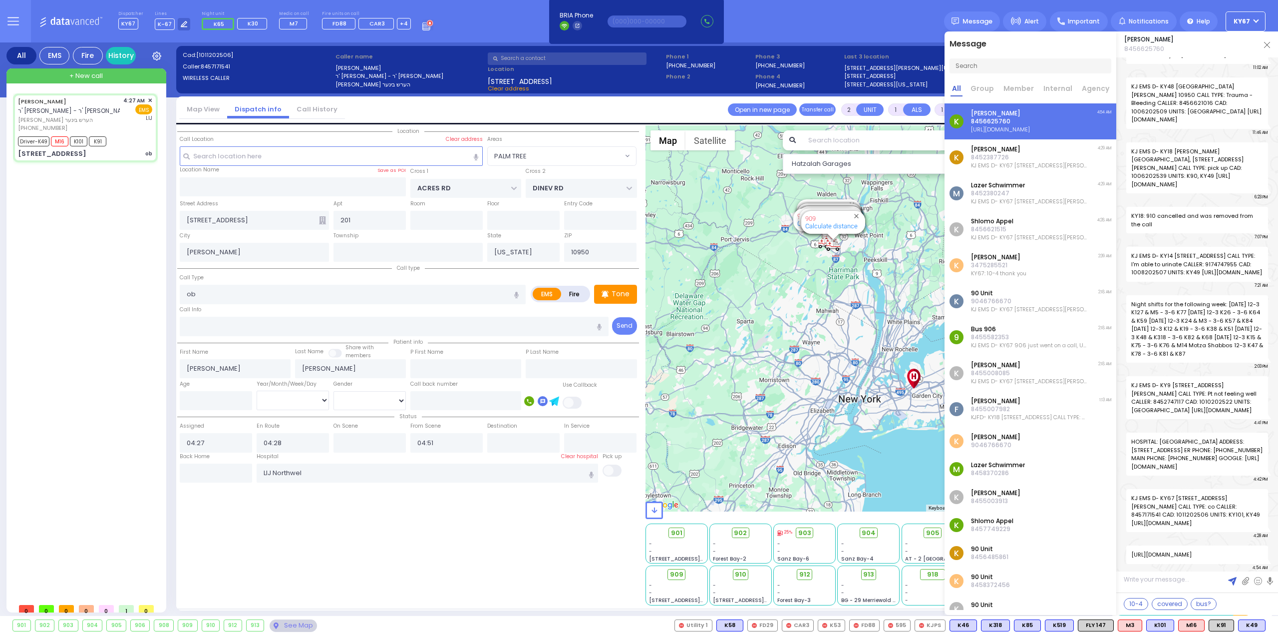
radio input "true"
select select
type input "[PERSON_NAME]"
select select "Hatzalah Garages"
select select "PALM TREE"
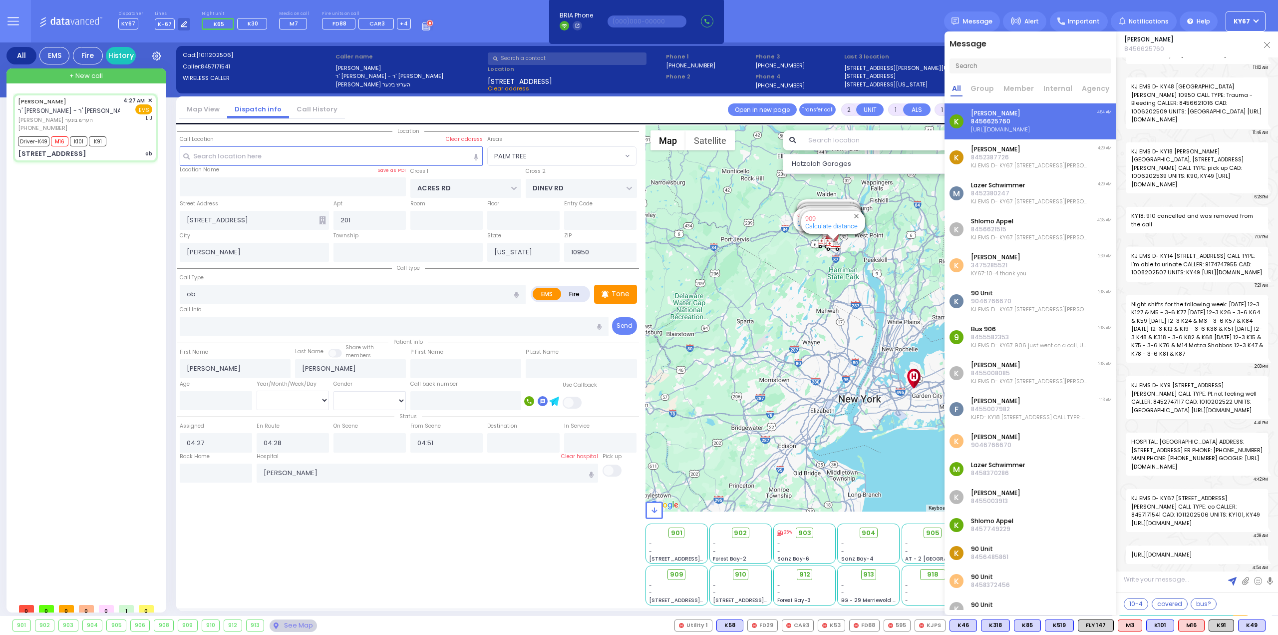
click at [1265, 44] on img at bounding box center [1267, 45] width 6 height 6
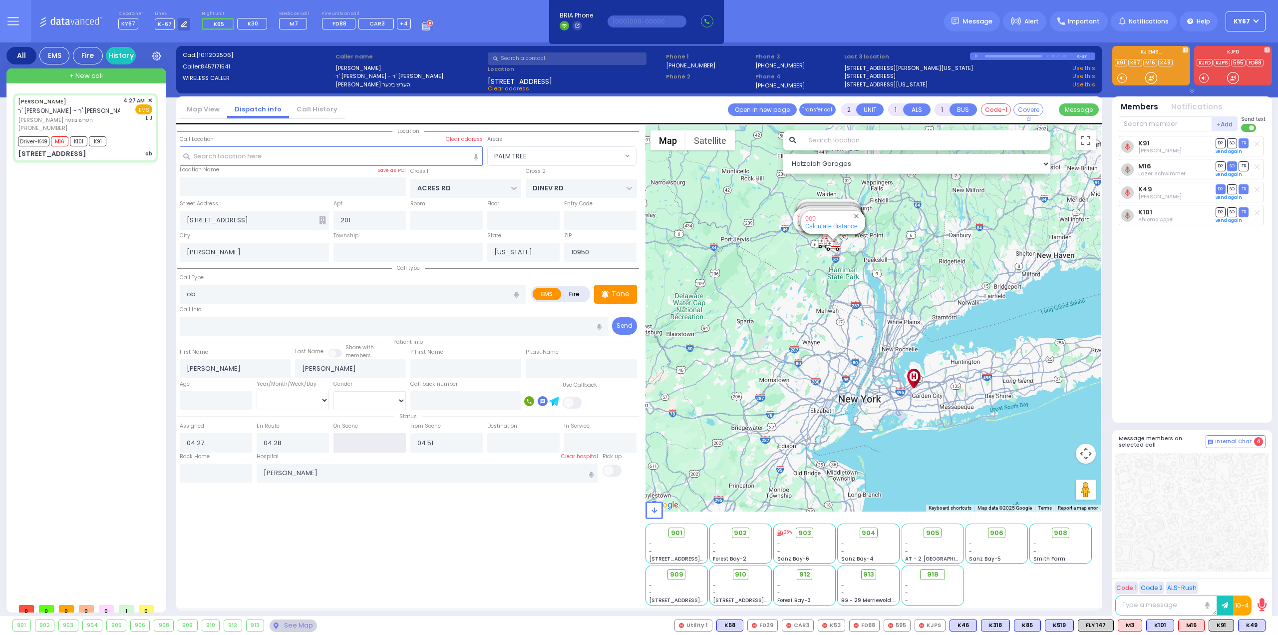
click at [371, 442] on input "text" at bounding box center [370, 442] width 72 height 19
type input "04:32"
click at [425, 548] on div "Location" at bounding box center [408, 365] width 462 height 480
select select
radio input "true"
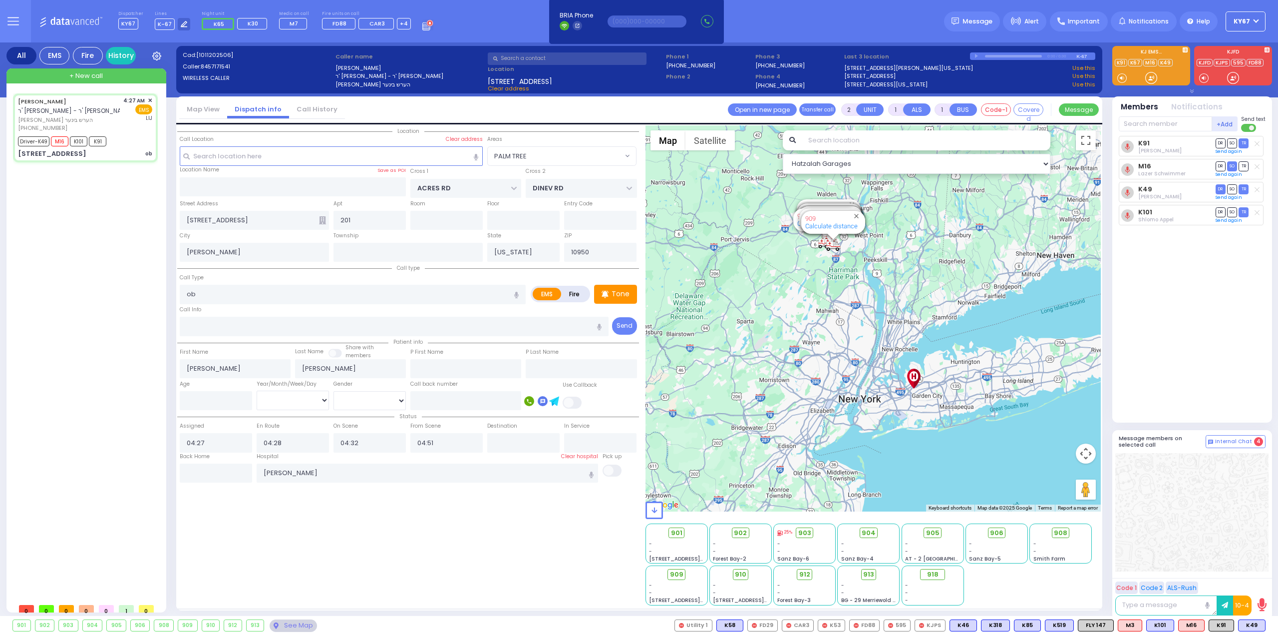
select select
select select "Hatzalah Garages"
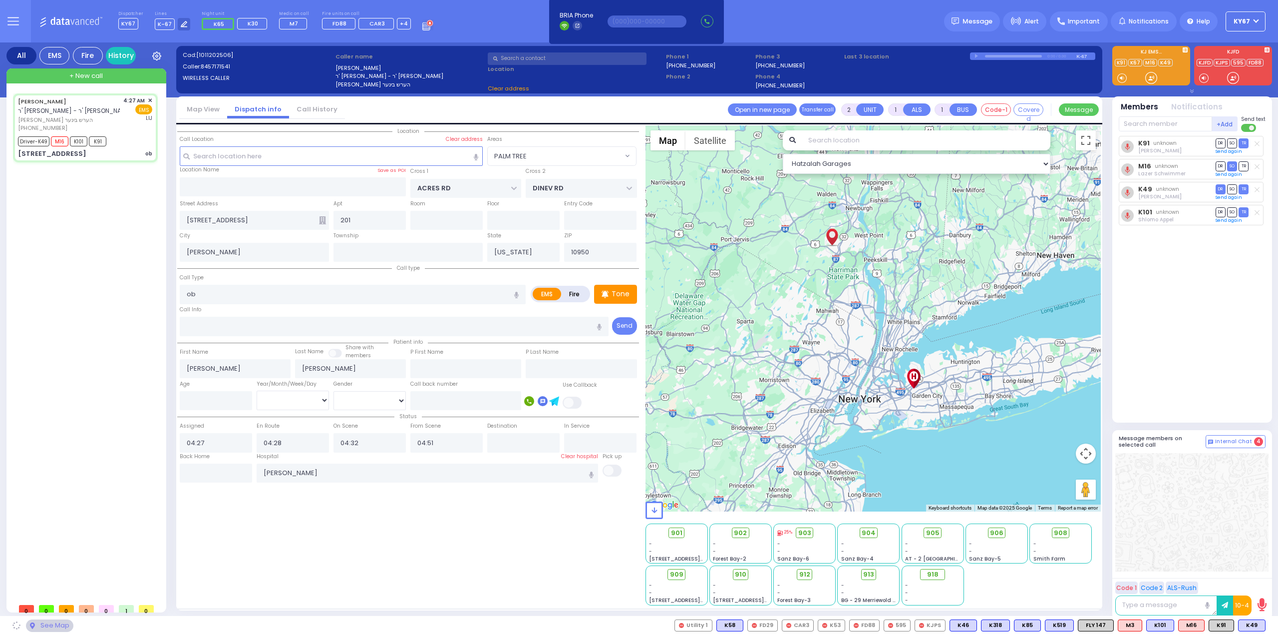
select select "PALM TREE"
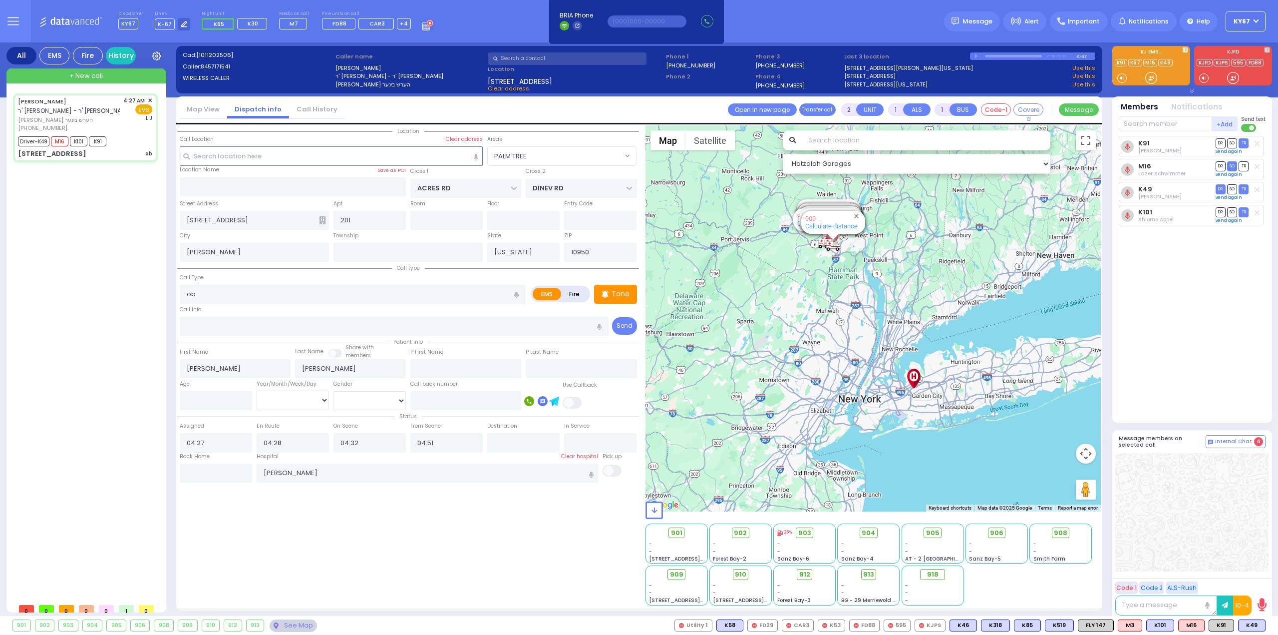
click at [1232, 375] on div "K91 [PERSON_NAME] DR SO TR DR" at bounding box center [1193, 275] width 149 height 278
click at [10, 259] on div "[PERSON_NAME] ר' [PERSON_NAME] - ר' [PERSON_NAME] [PERSON_NAME] [PHONE_NUMBER] …" at bounding box center [85, 348] width 153 height 522
type input "6"
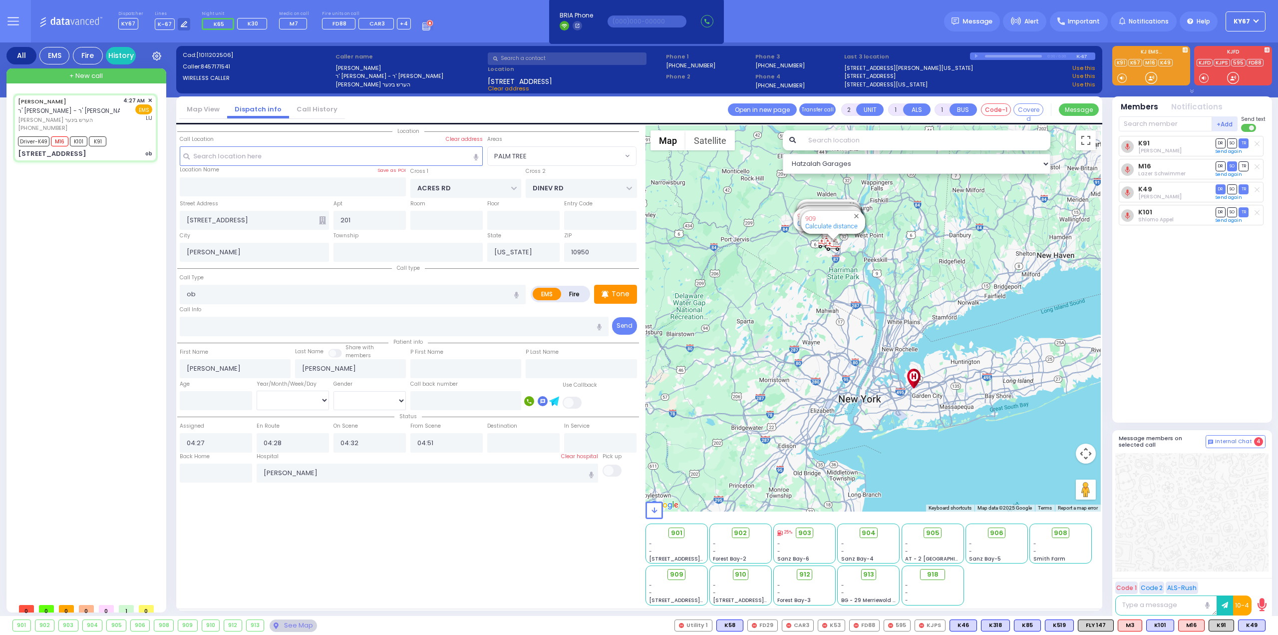
select select
radio input "true"
type input "Unknown"
select select "Year"
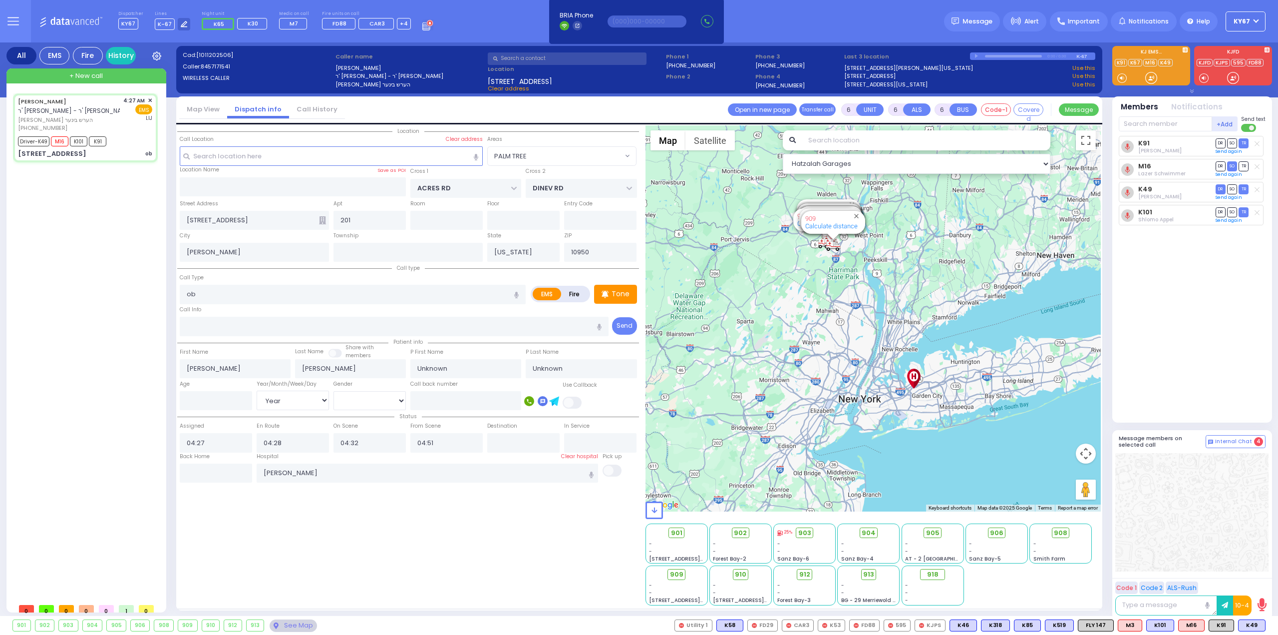
select select "Hatzalah Garages"
select select "PALM TREE"
select select
radio input "true"
type input "Faiga"
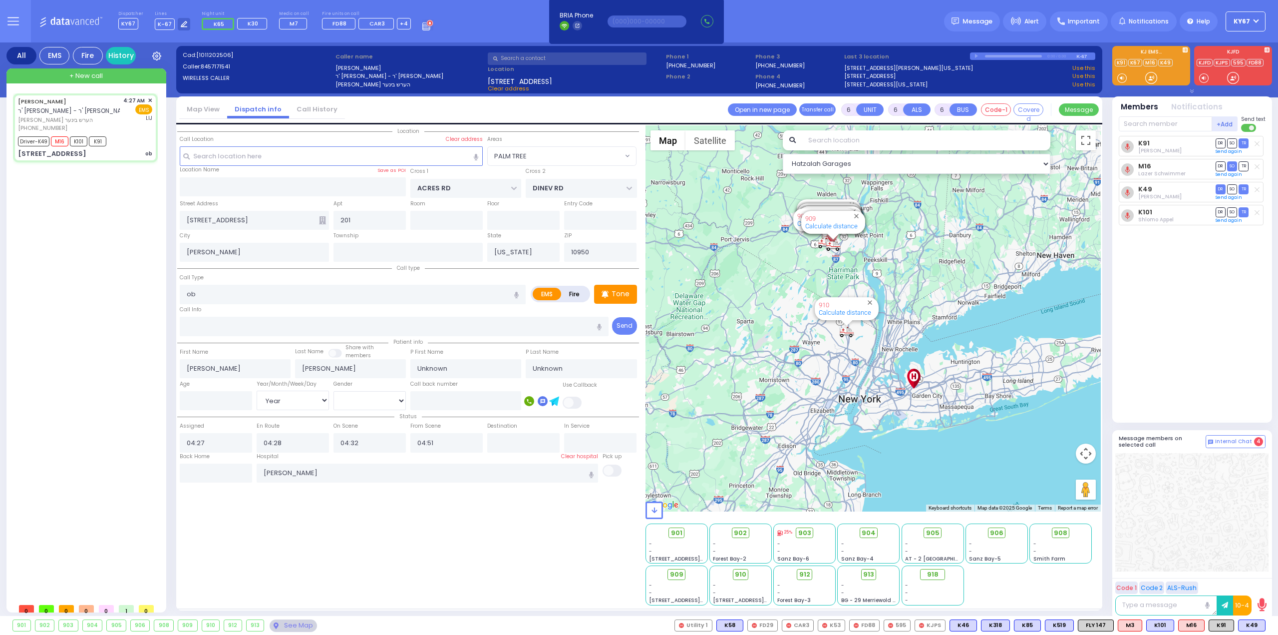
type input "Tyrnauer"
type input "21"
select select "Year"
select select "[DEMOGRAPHIC_DATA]"
select select "Hatzalah Garages"
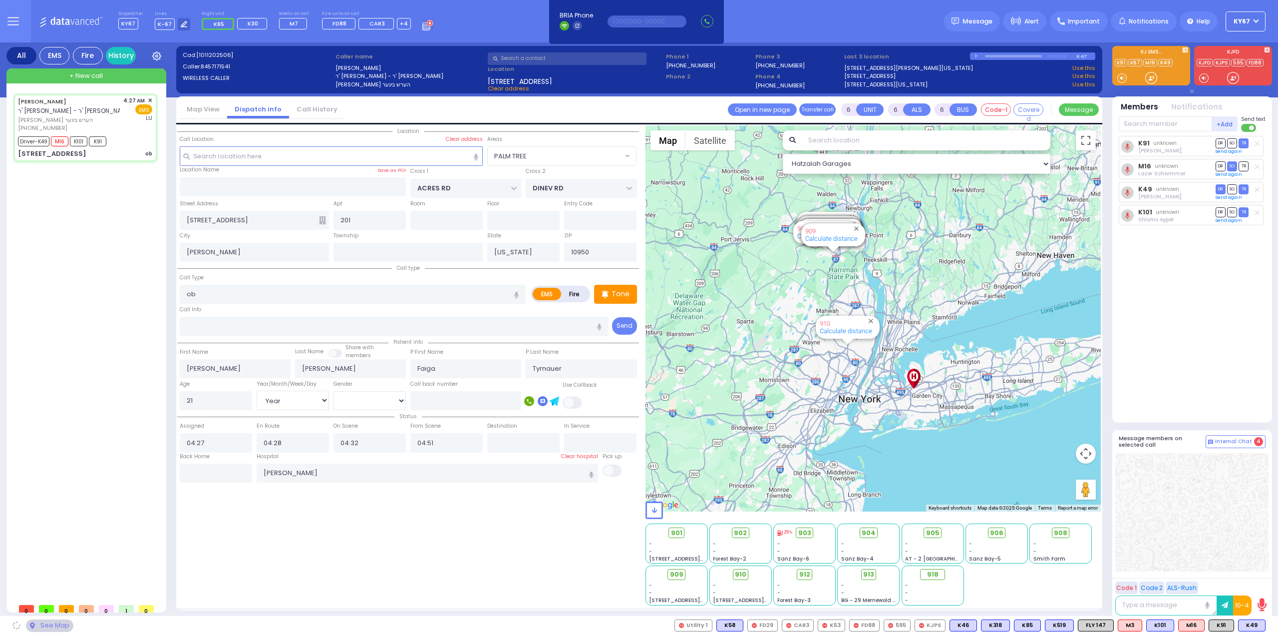
select select "PALM TREE"
select select
radio input "true"
select select "Year"
select select "[DEMOGRAPHIC_DATA]"
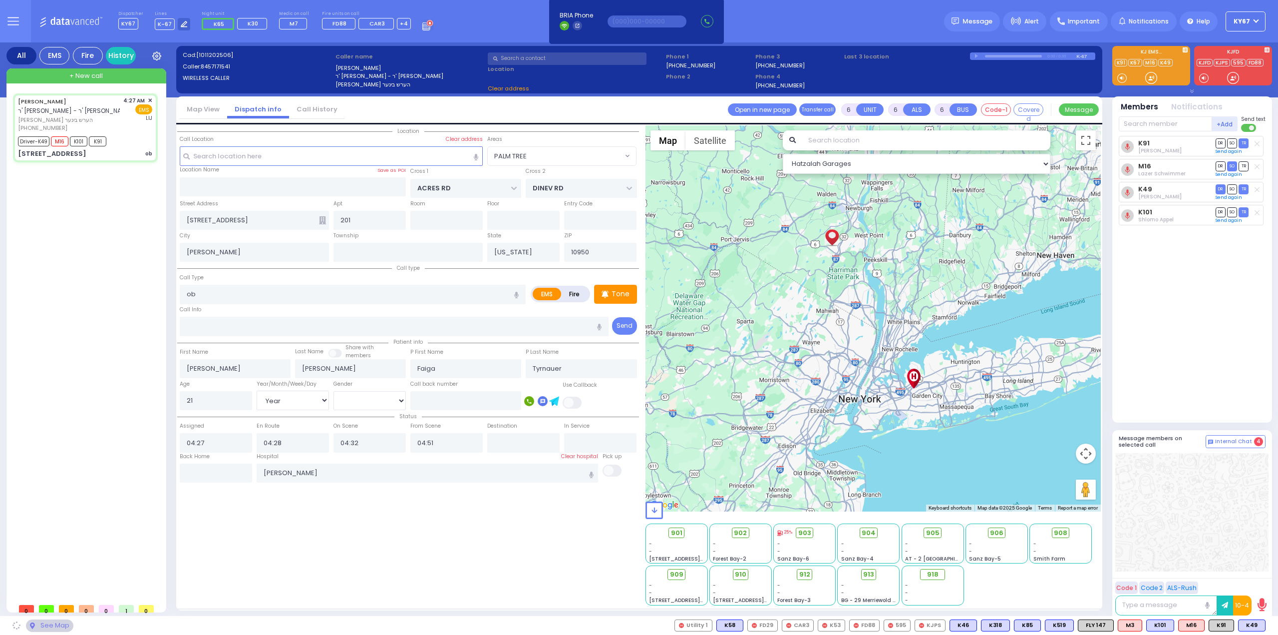
select select "Hatzalah Garages"
select select "PALM TREE"
select select
radio input "true"
select select "Year"
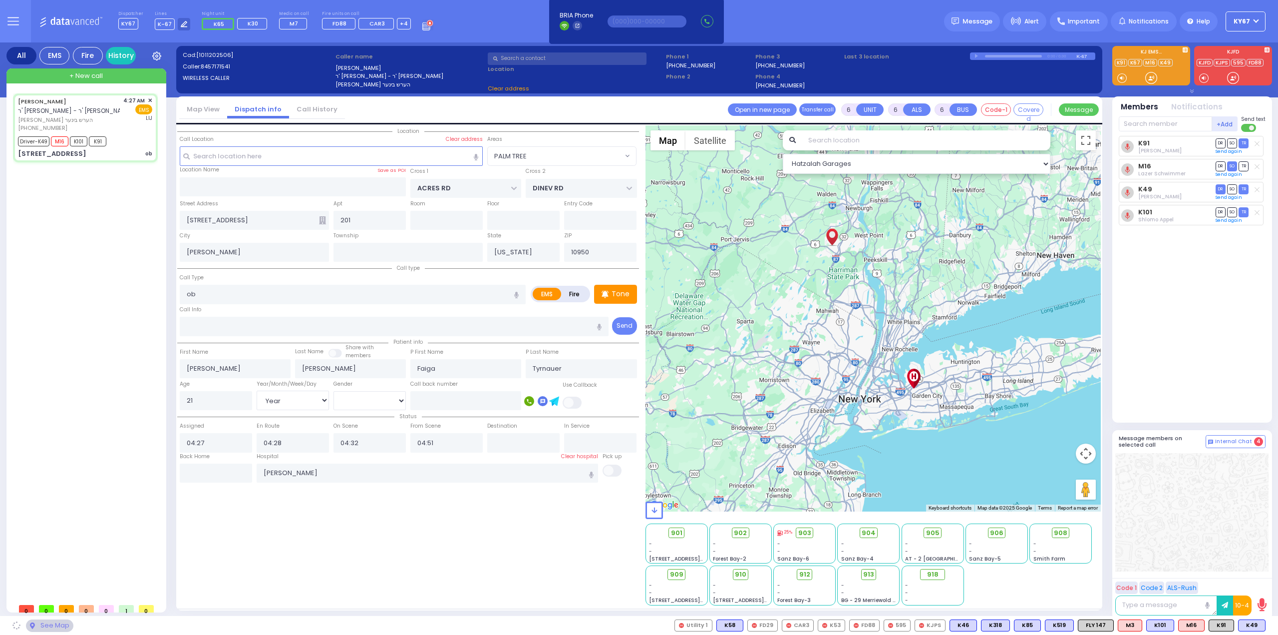
select select "[DEMOGRAPHIC_DATA]"
type input "05:15"
type input "05:45"
select select "Hatzalah Garages"
select select "PALM TREE"
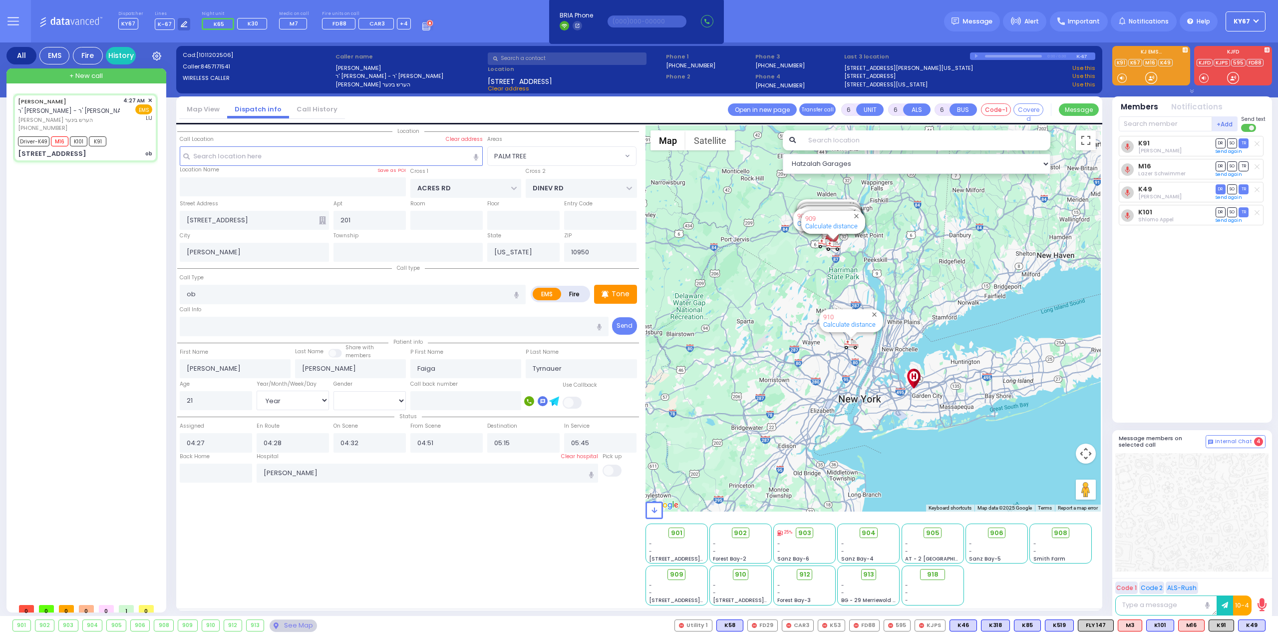
select select
radio input "true"
select select "Year"
select select "[DEMOGRAPHIC_DATA]"
select select "Hatzalah Garages"
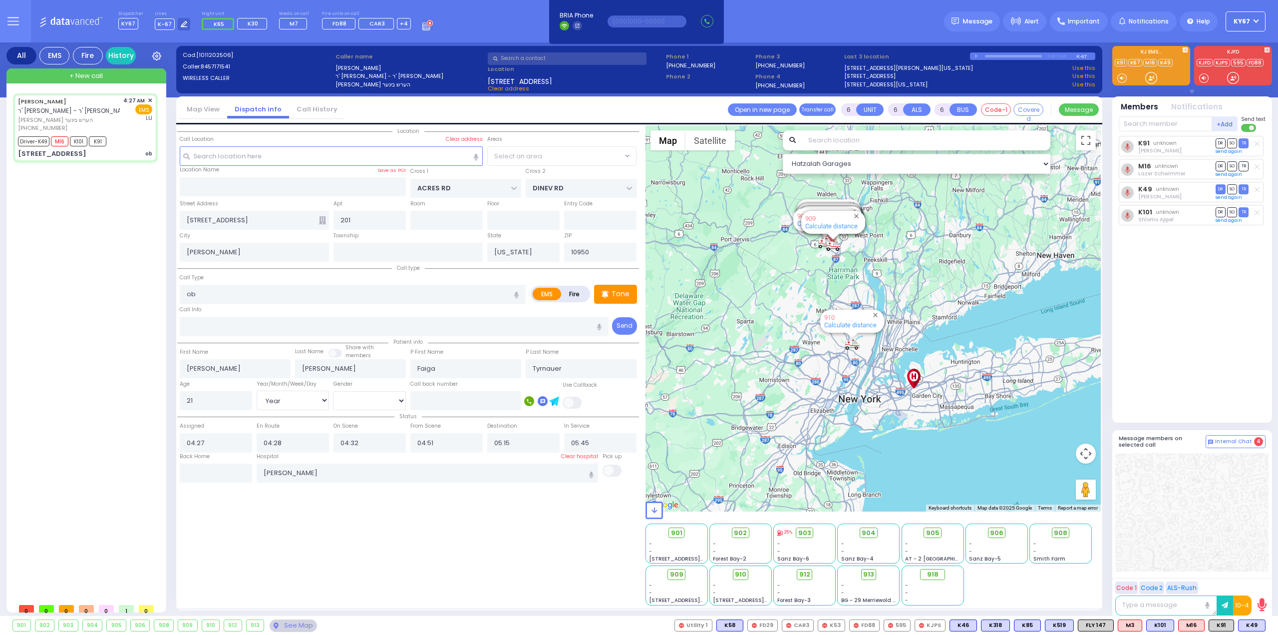
select select "PALM TREE"
select select
radio input "true"
select select "Year"
select select "[DEMOGRAPHIC_DATA]"
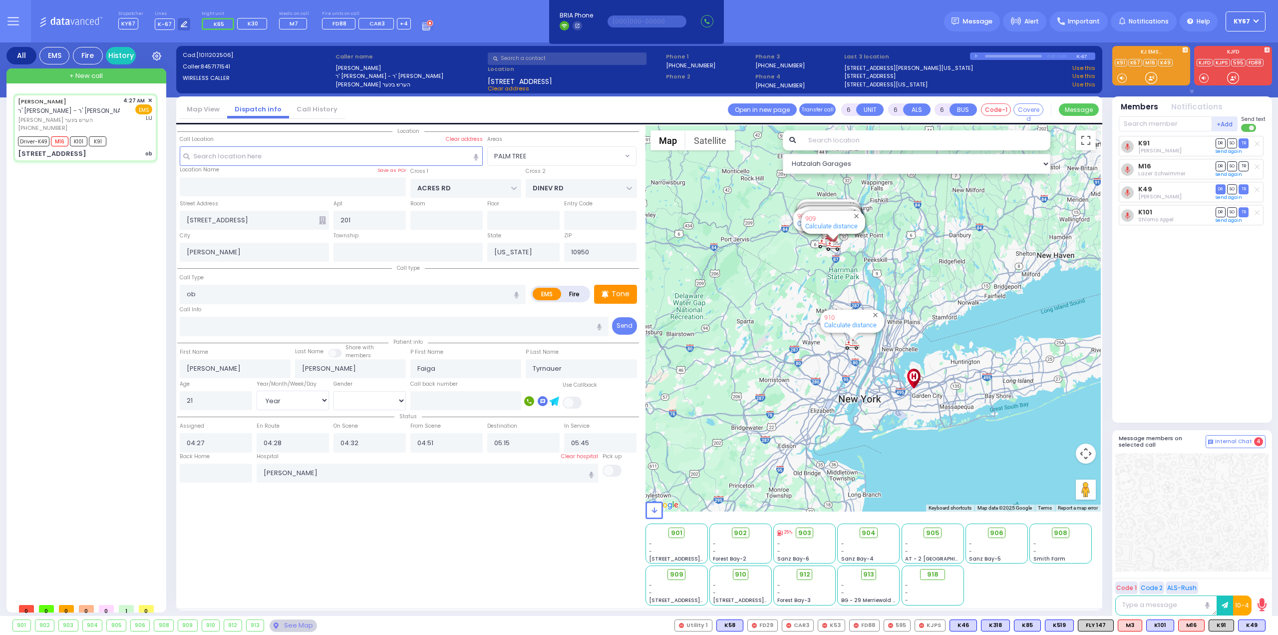
select select "Hatzalah Garages"
select select "PALM TREE"
select select
radio input "true"
select select "Year"
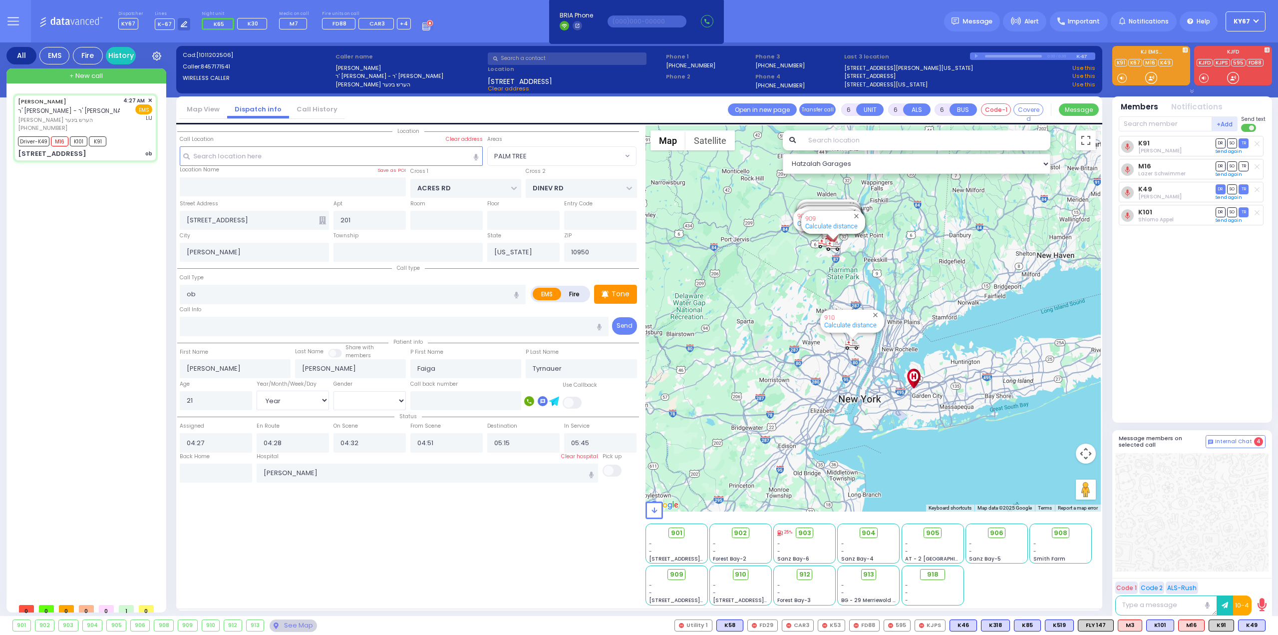
select select "[DEMOGRAPHIC_DATA]"
select select "Hatzalah Garages"
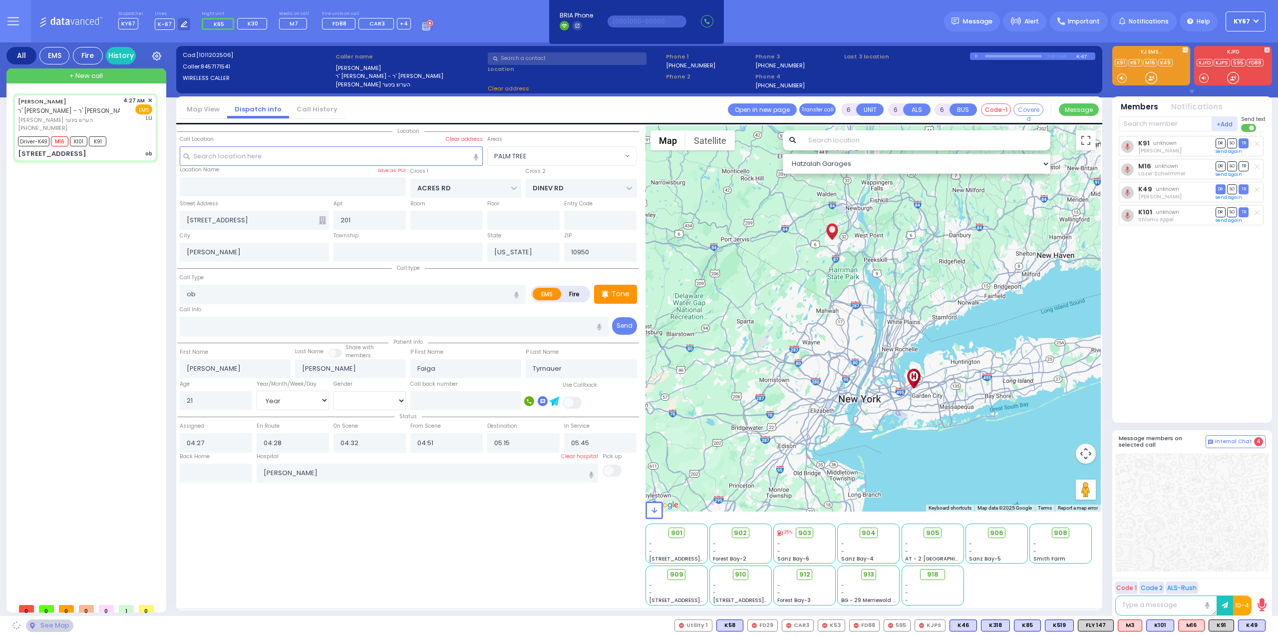
select select "PALM TREE"
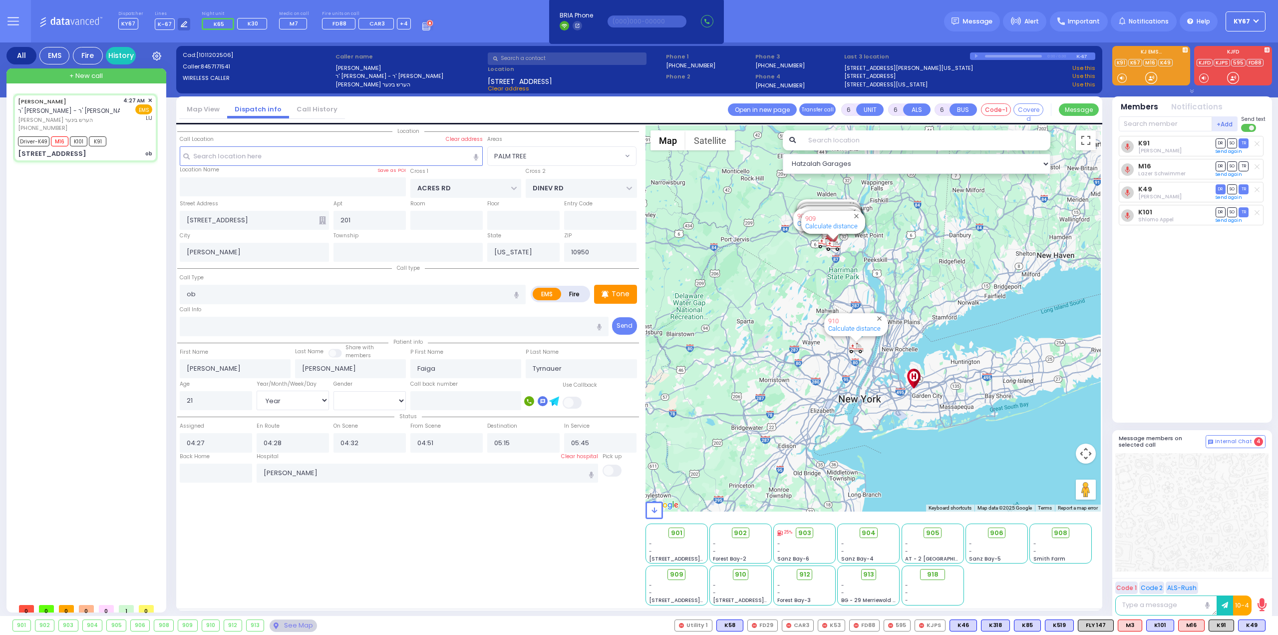
select select
radio input "true"
select select "Year"
select select "[DEMOGRAPHIC_DATA]"
select select "Hatzalah Garages"
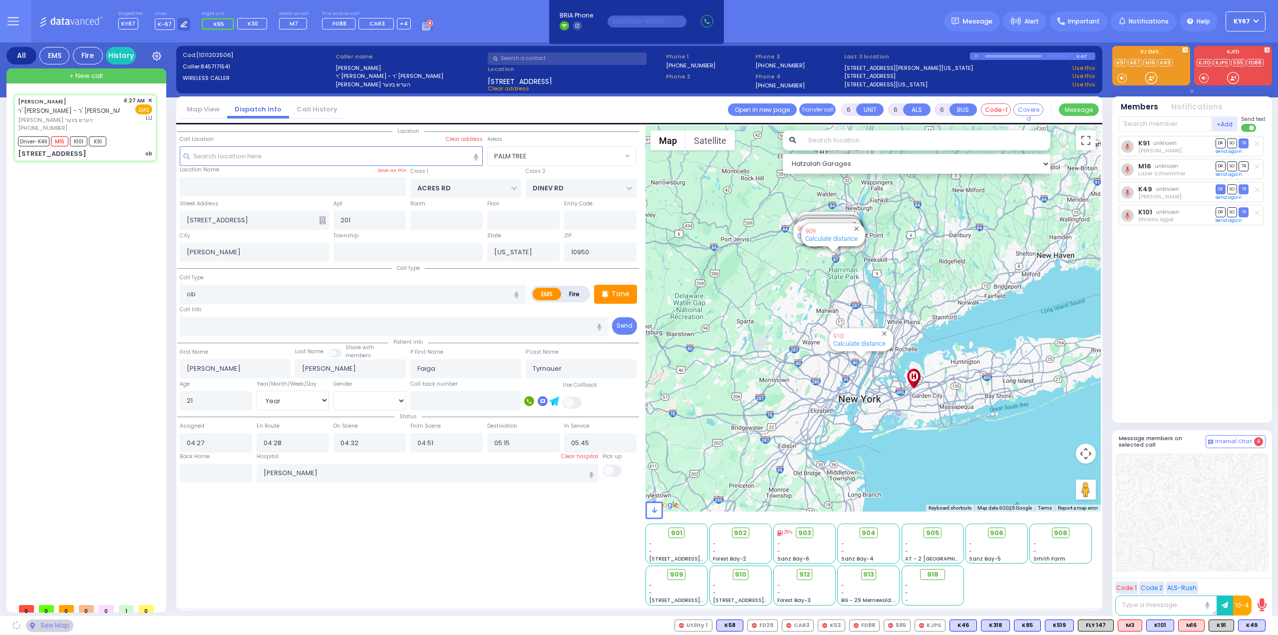
select select "PALM TREE"
select select
radio input "true"
select select "Year"
select select "[DEMOGRAPHIC_DATA]"
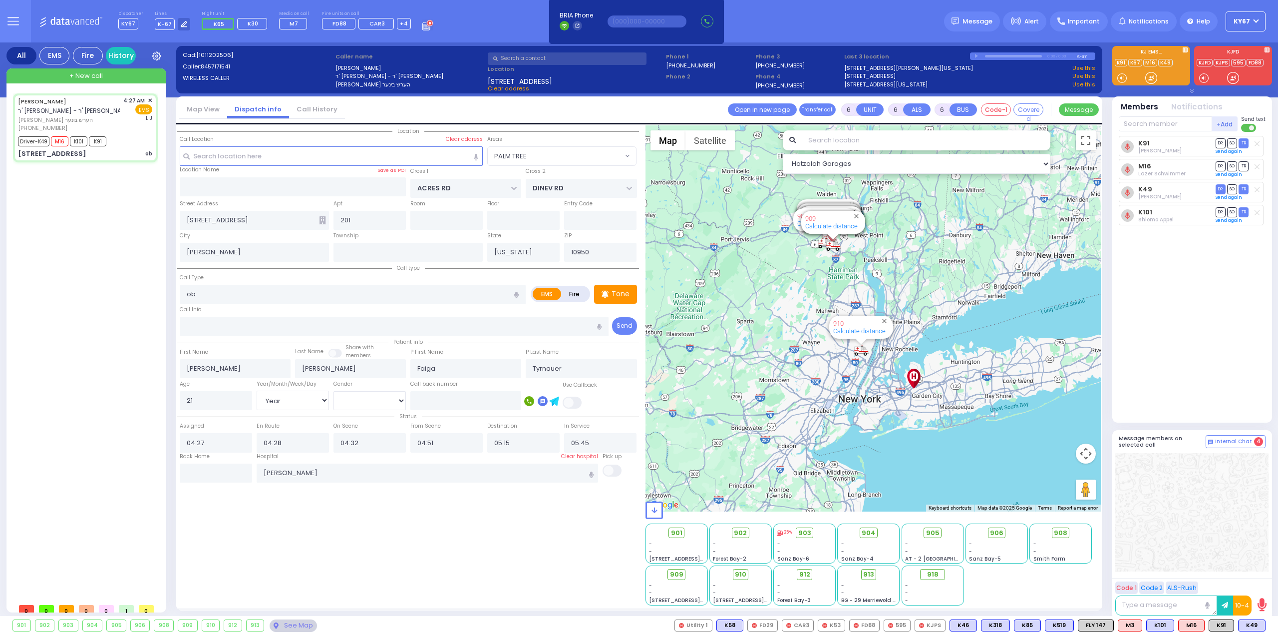
select select "PALM TREE"
select select "Hatzalah Garages"
select select
radio input "true"
select select "Year"
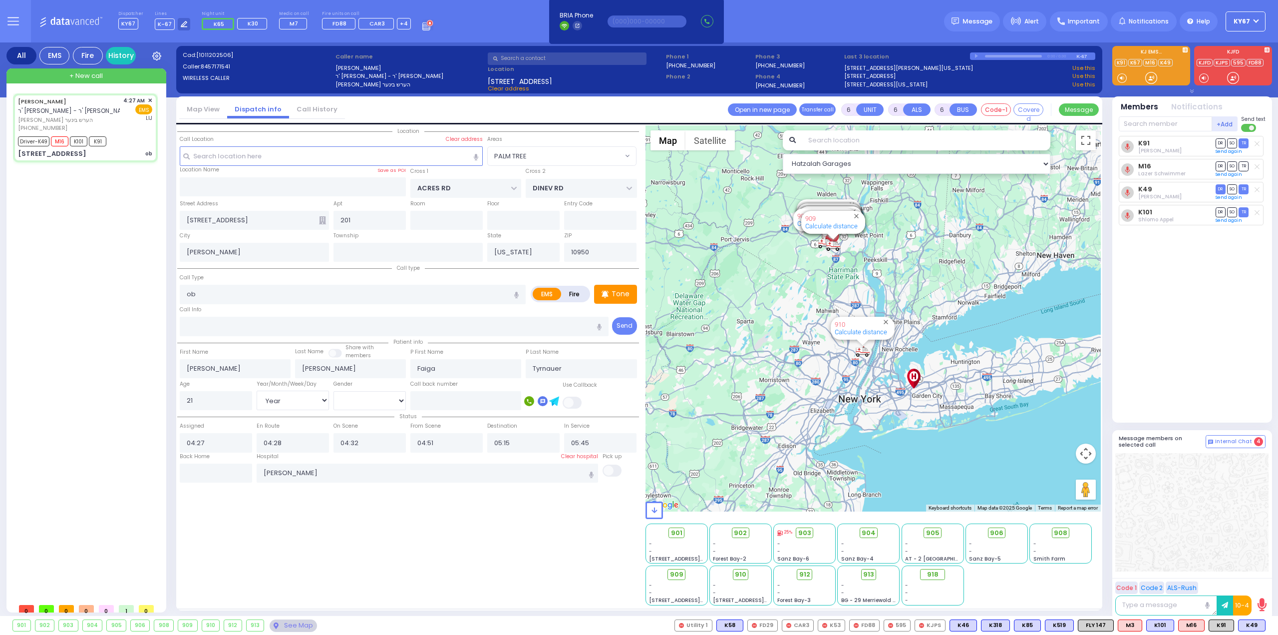
select select "[DEMOGRAPHIC_DATA]"
select select "Hatzalah Garages"
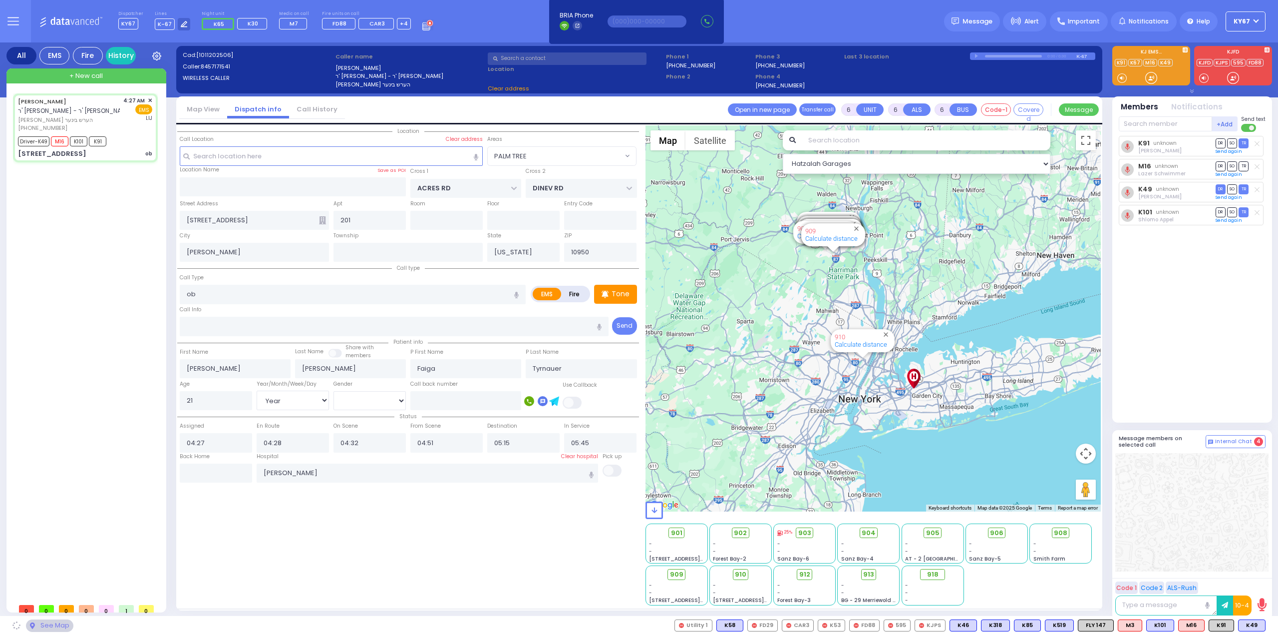
select select "PALM TREE"
